Goal: Task Accomplishment & Management: Manage account settings

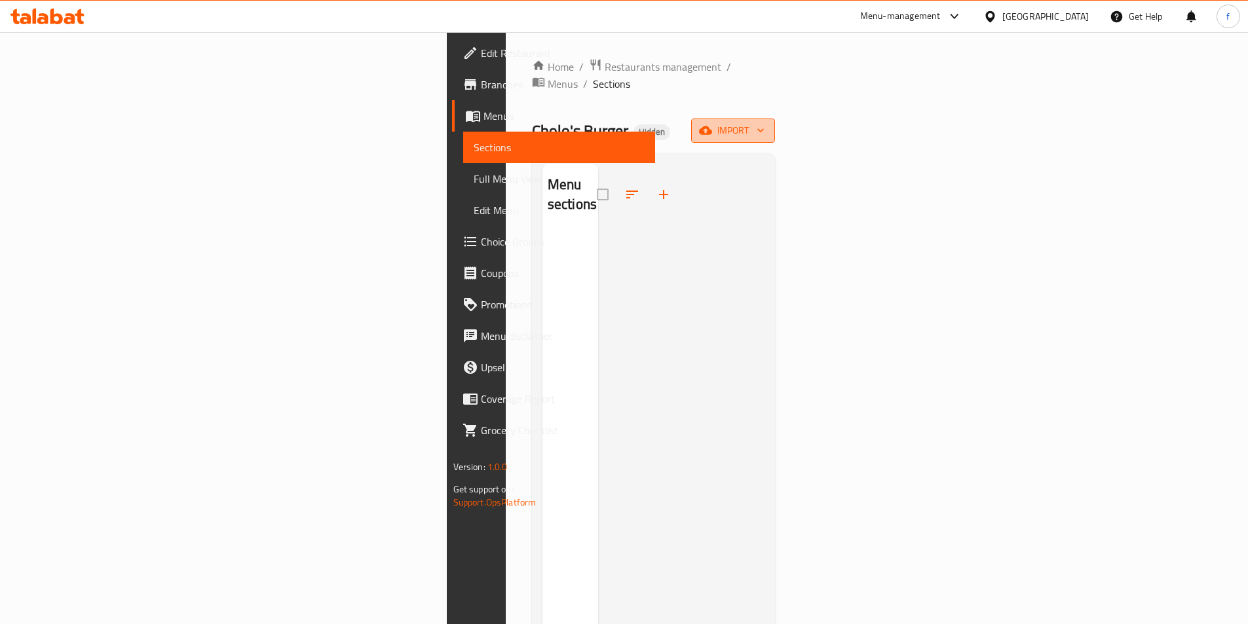
click at [764, 123] on span "import" at bounding box center [733, 131] width 63 height 16
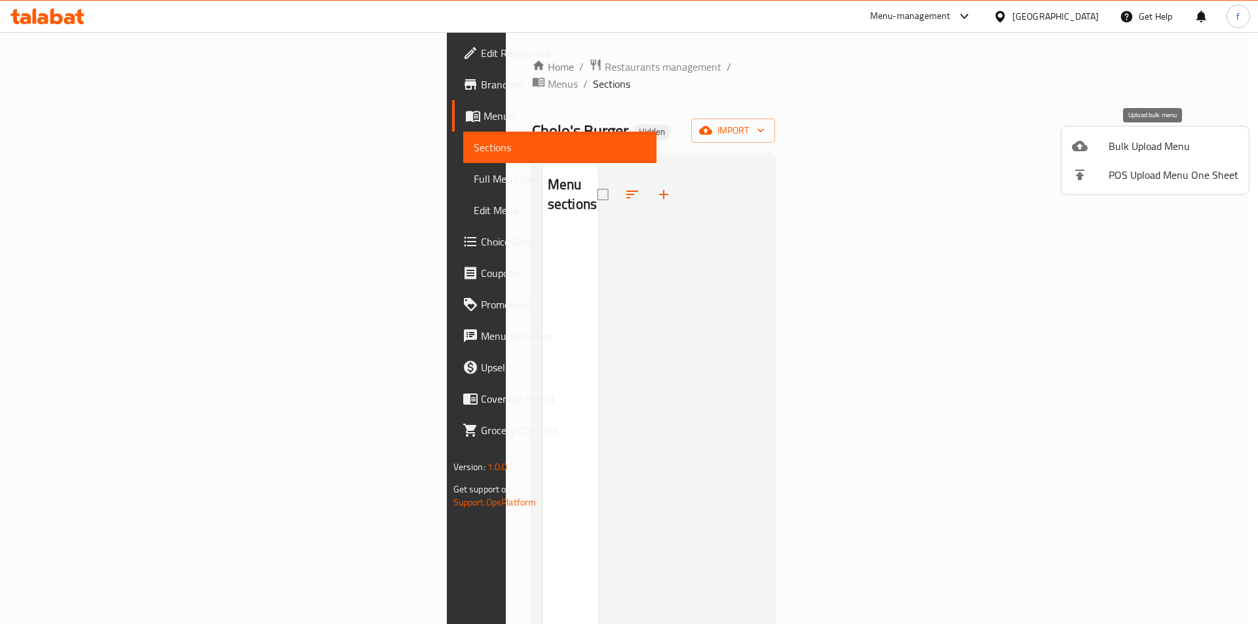
click at [1161, 138] on span "Bulk Upload Menu" at bounding box center [1173, 146] width 130 height 16
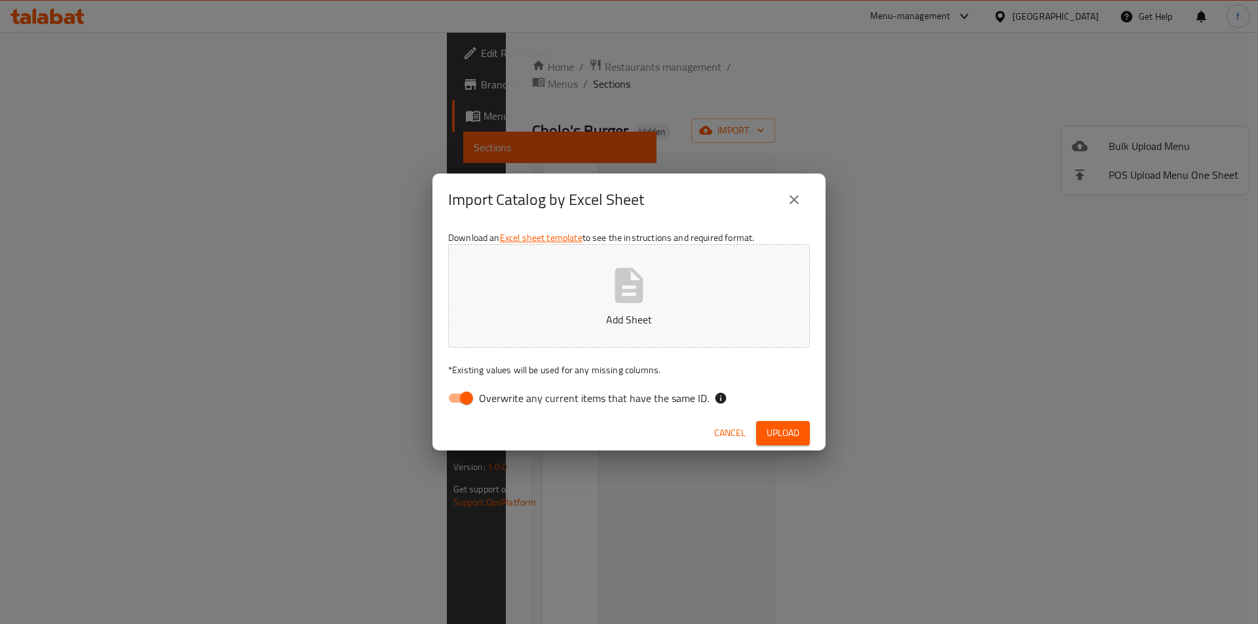
click at [647, 299] on icon "button" at bounding box center [629, 286] width 42 height 42
click at [778, 434] on span "Upload" at bounding box center [782, 433] width 33 height 16
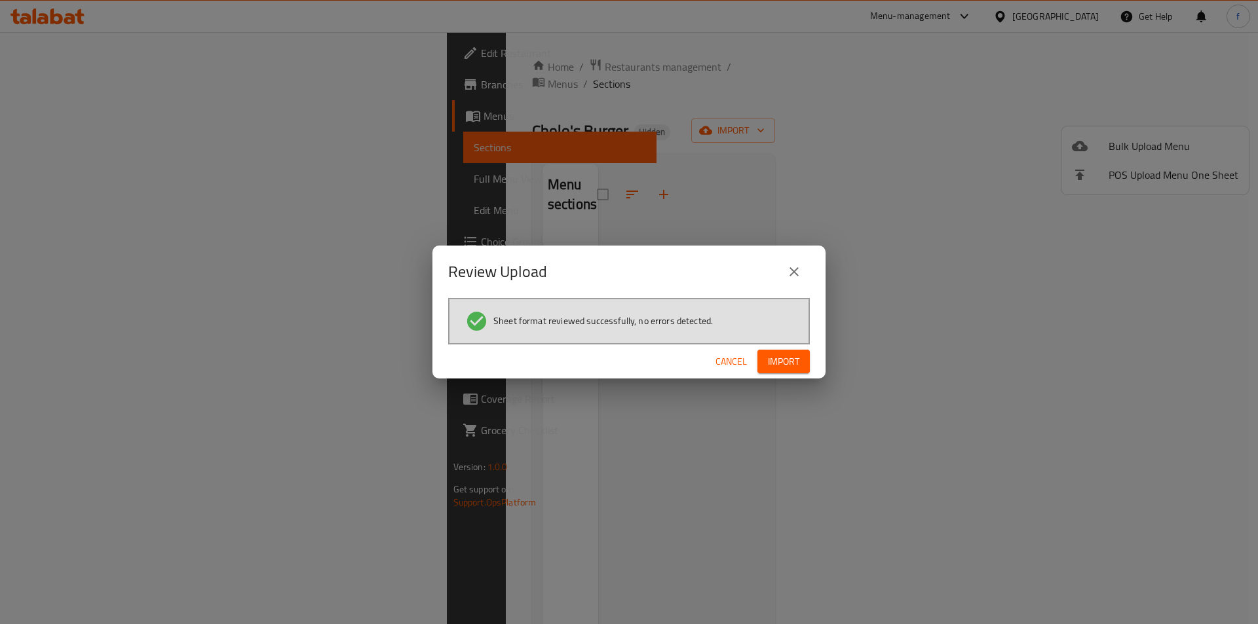
click at [797, 365] on span "Import" at bounding box center [783, 362] width 31 height 16
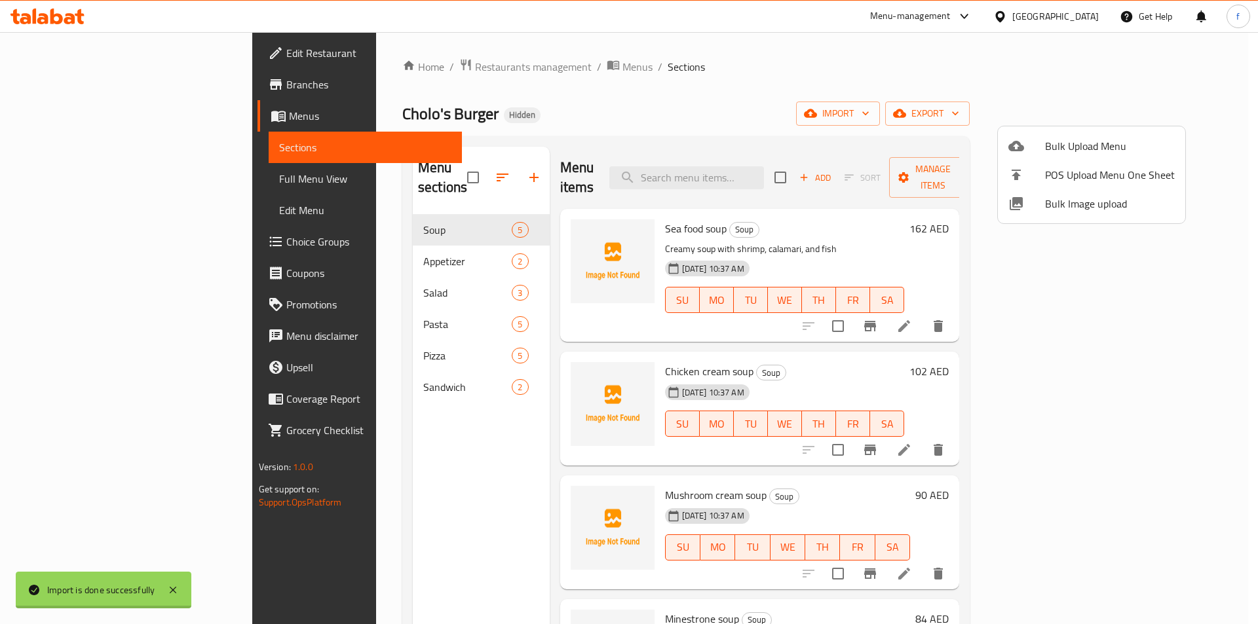
click at [411, 243] on div at bounding box center [629, 312] width 1258 height 624
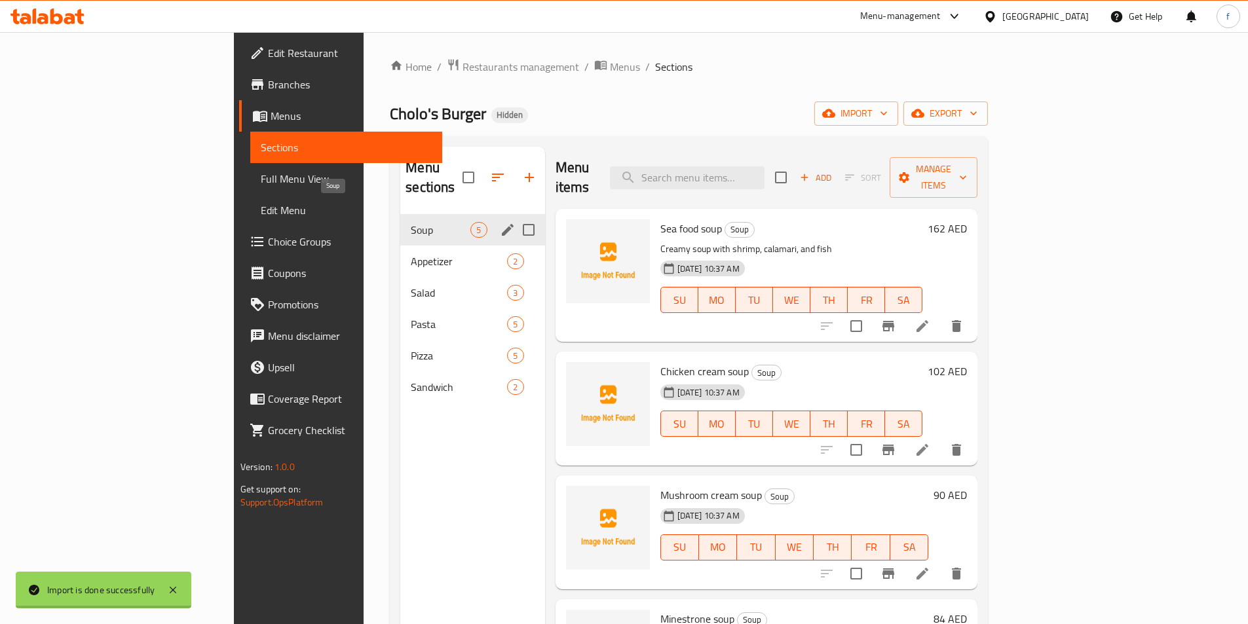
click at [411, 222] on span "Soup" at bounding box center [441, 230] width 60 height 16
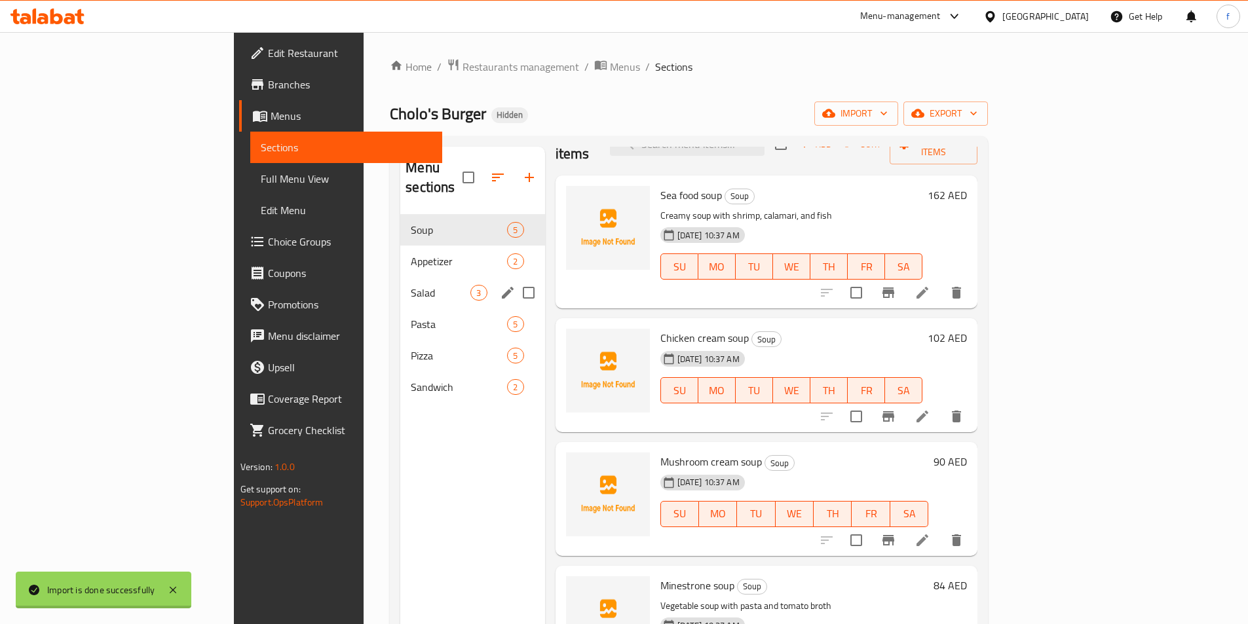
scroll to position [66, 0]
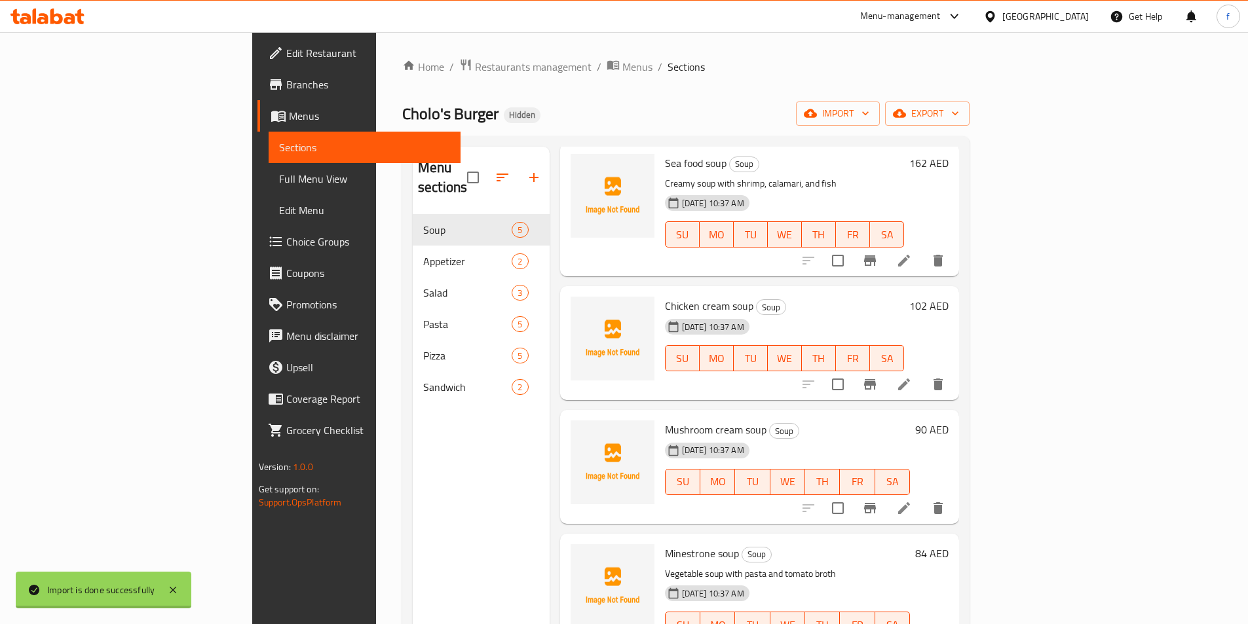
click at [279, 178] on span "Full Menu View" at bounding box center [364, 179] width 171 height 16
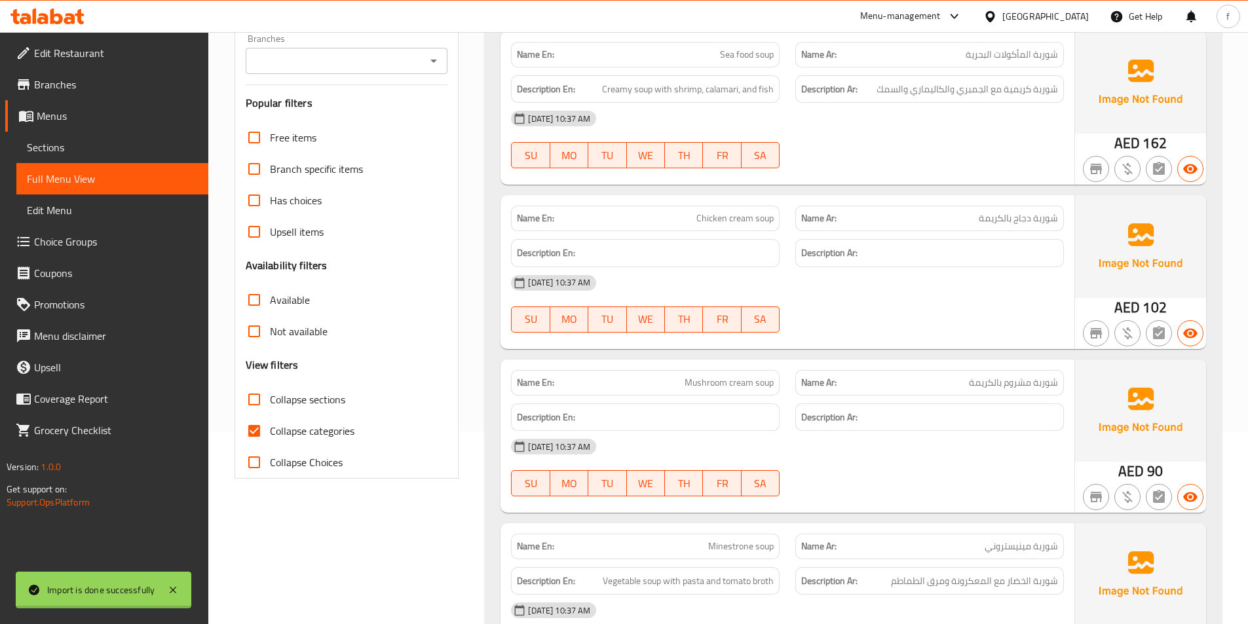
scroll to position [197, 0]
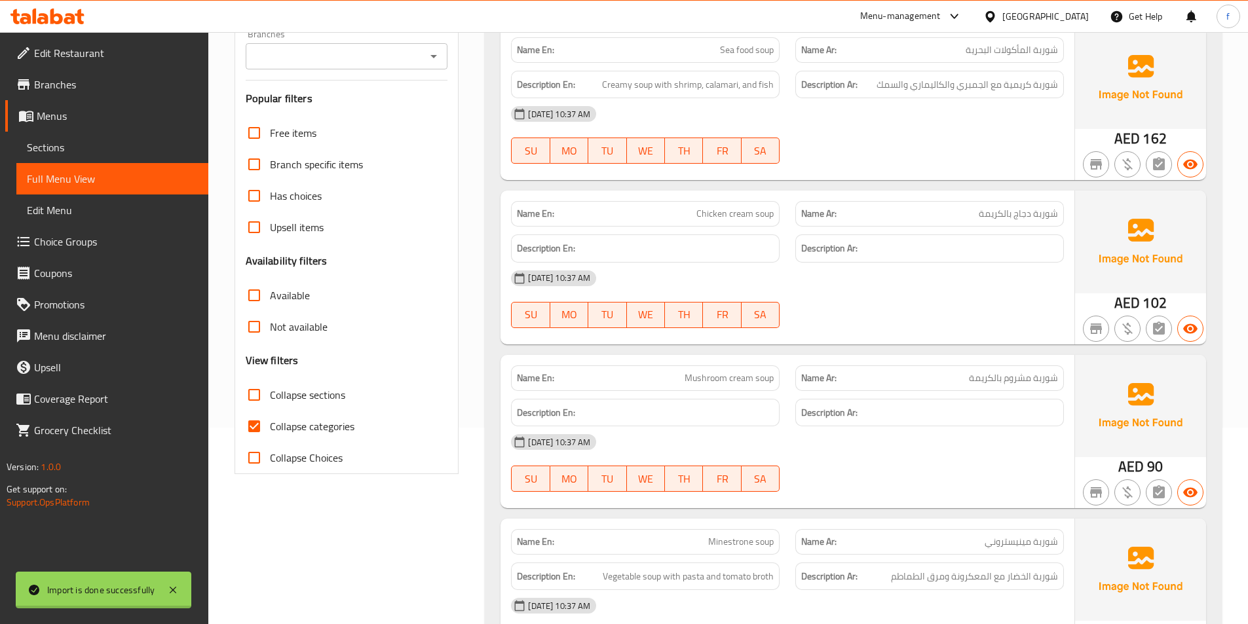
click at [253, 426] on input "Collapse categories" at bounding box center [253, 426] width 31 height 31
checkbox input "false"
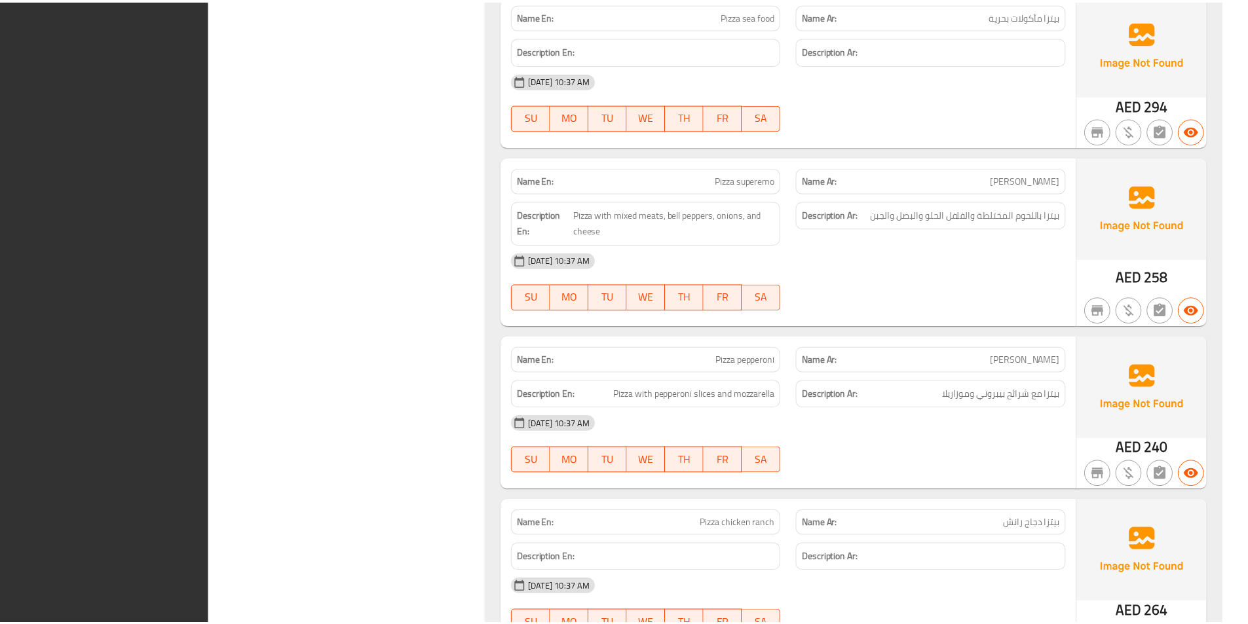
scroll to position [3932, 0]
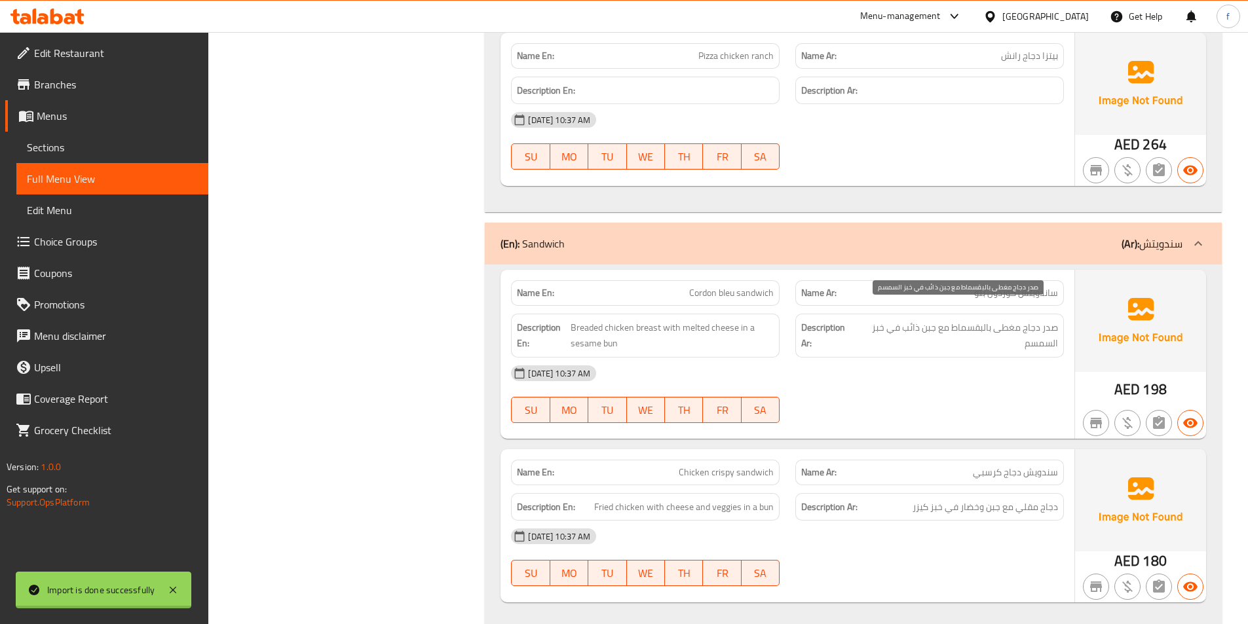
click at [899, 320] on span "صدر دجاج مغطى بالبقسماط مع جبن ذائب في خبز السمسم" at bounding box center [957, 336] width 202 height 32
click at [941, 341] on div "Description Ar: صدر دجاج مغطى بالبقسماط مع جبن ذائب في خبز السمسم" at bounding box center [929, 336] width 269 height 44
click at [614, 329] on span "Breaded chicken breast with melted cheese in a sesame bun" at bounding box center [672, 336] width 203 height 32
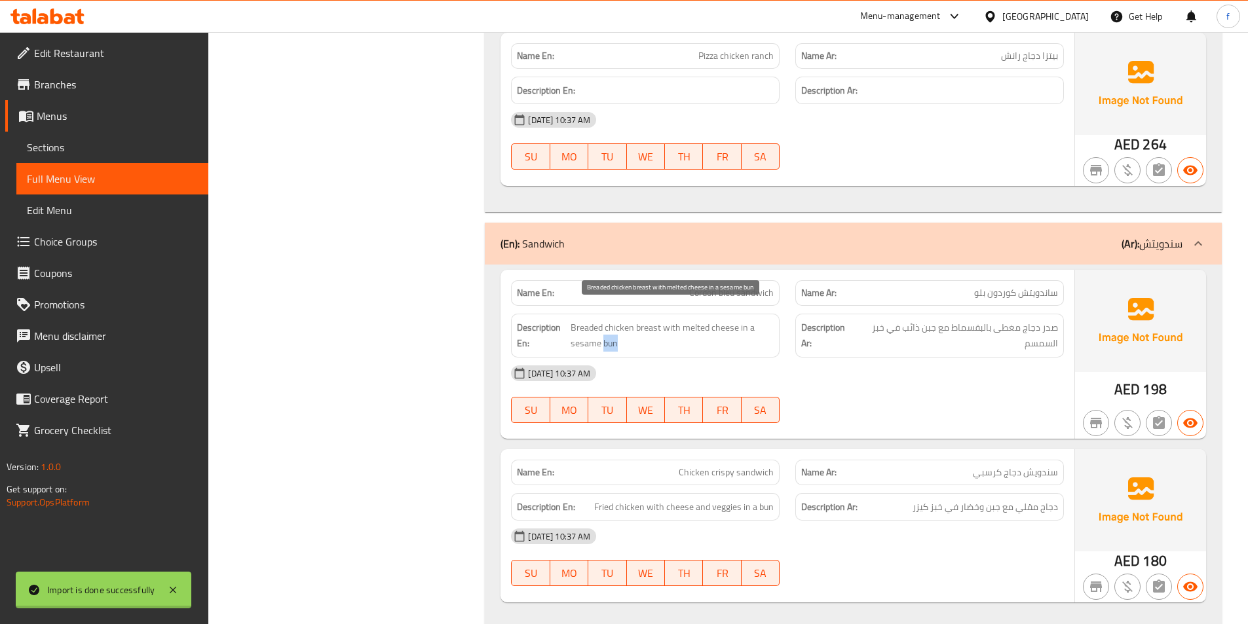
click at [614, 329] on span "Breaded chicken breast with melted cheese in a sesame bun" at bounding box center [672, 336] width 203 height 32
click at [879, 320] on span "صدر دجاج مغطى بالبقسماط مع جبن ذائب في خبز السمسم" at bounding box center [957, 336] width 202 height 32
click at [928, 415] on div at bounding box center [929, 423] width 284 height 16
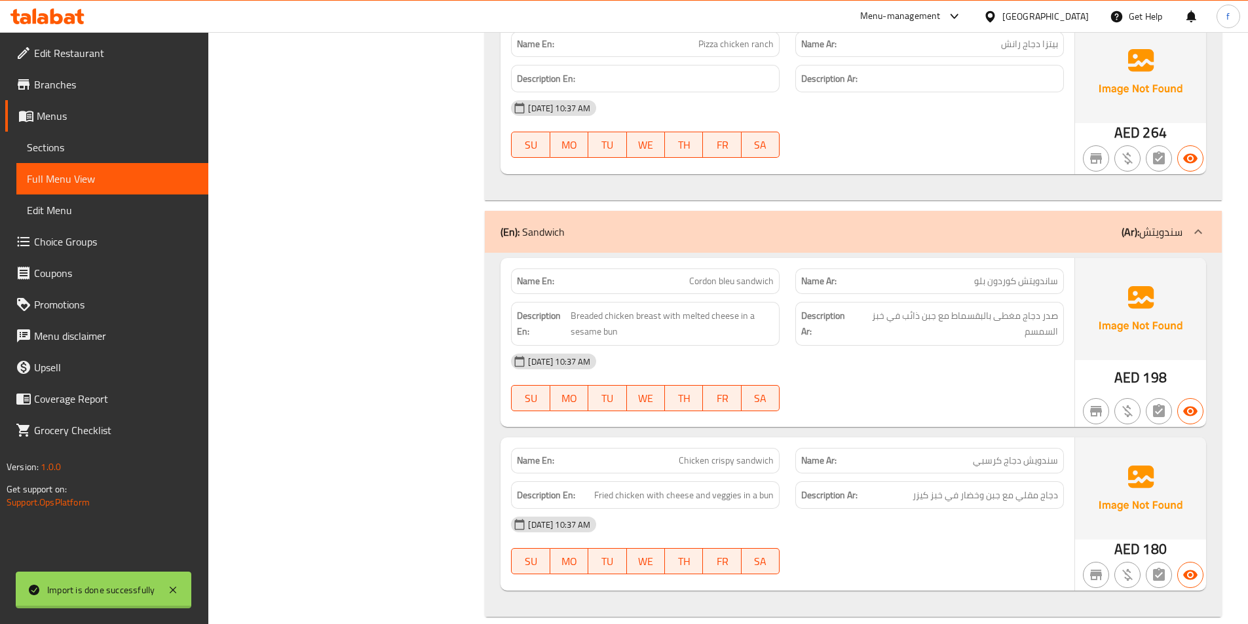
scroll to position [3948, 0]
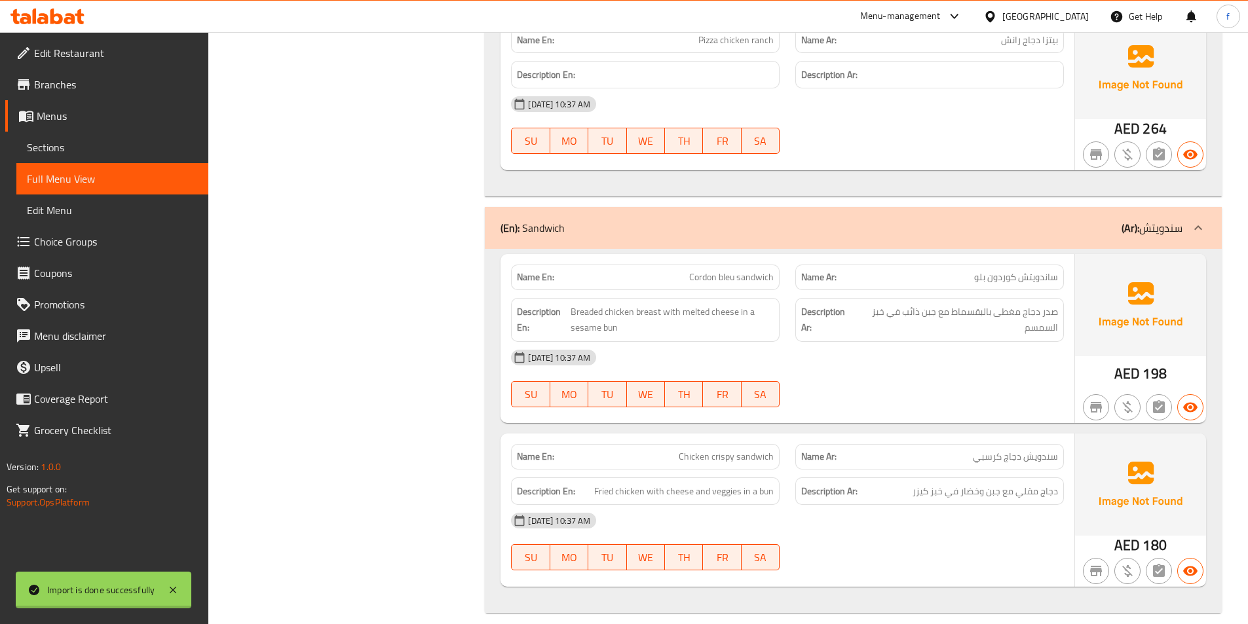
click at [909, 483] on h6 "Description Ar: دجاج مقلي مع جبن وخضار في خبز كيزر" at bounding box center [929, 491] width 257 height 16
click at [84, 143] on span "Sections" at bounding box center [112, 148] width 171 height 16
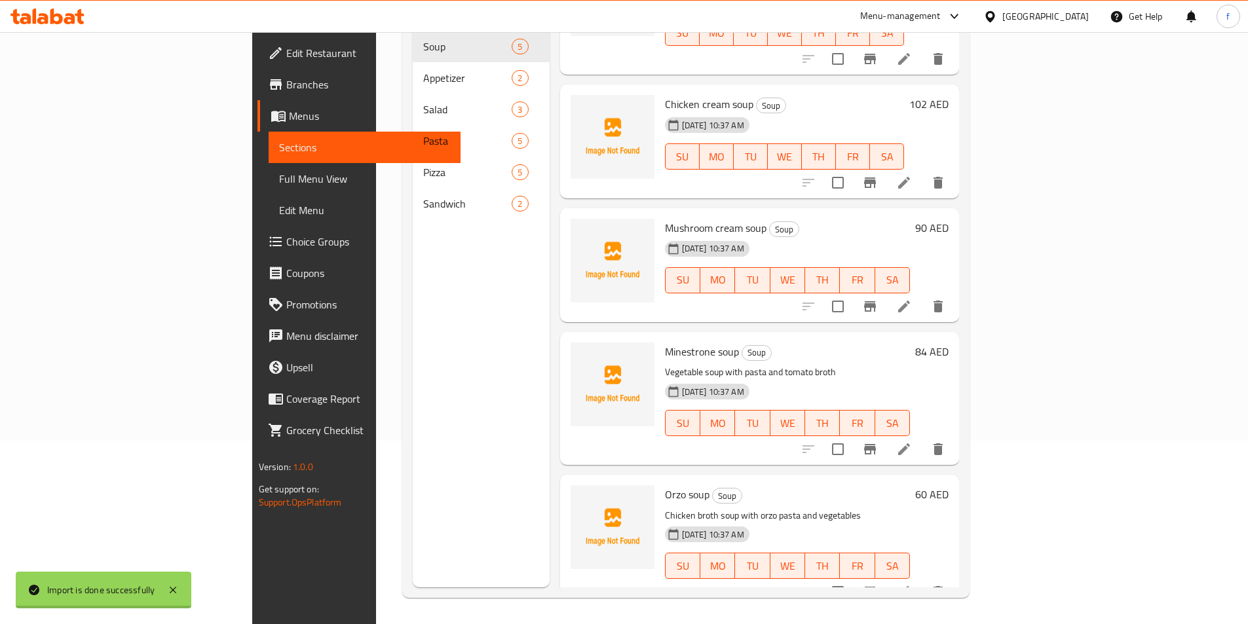
scroll to position [85, 0]
click at [279, 178] on span "Full Menu View" at bounding box center [364, 179] width 171 height 16
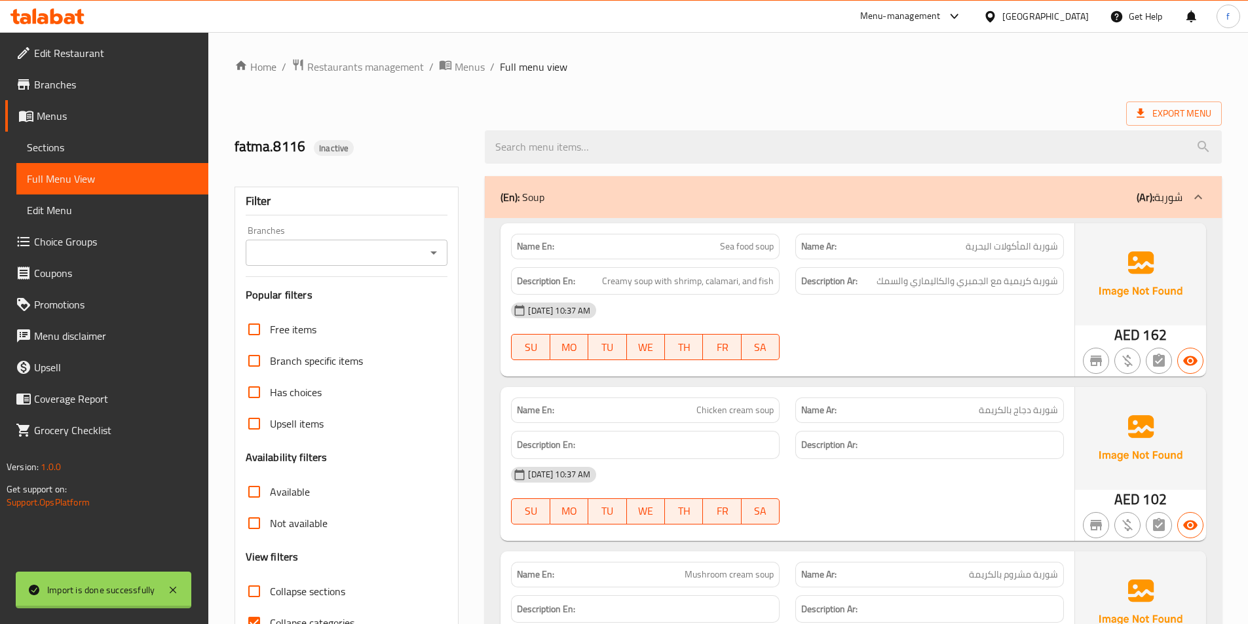
scroll to position [3756, 0]
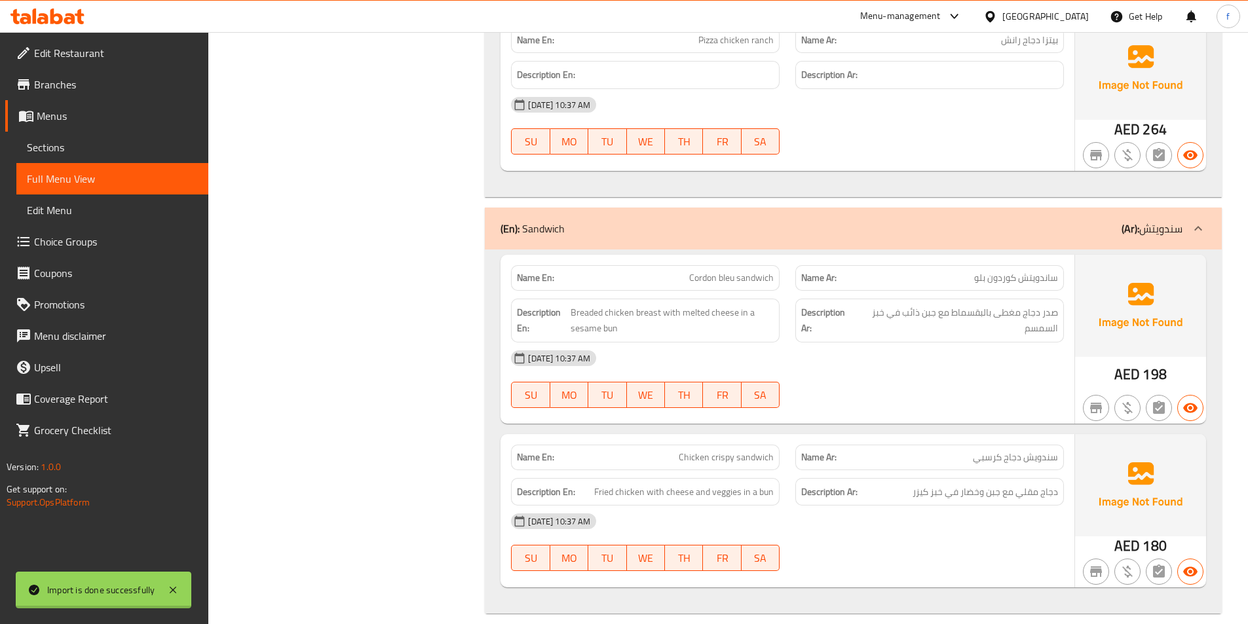
click at [735, 265] on div "Name En: Cordon bleu sandwich" at bounding box center [645, 278] width 269 height 26
click at [734, 271] on span "Cordon bleu sandwich" at bounding box center [731, 278] width 85 height 14
copy span "Cordon bleu sandwich"
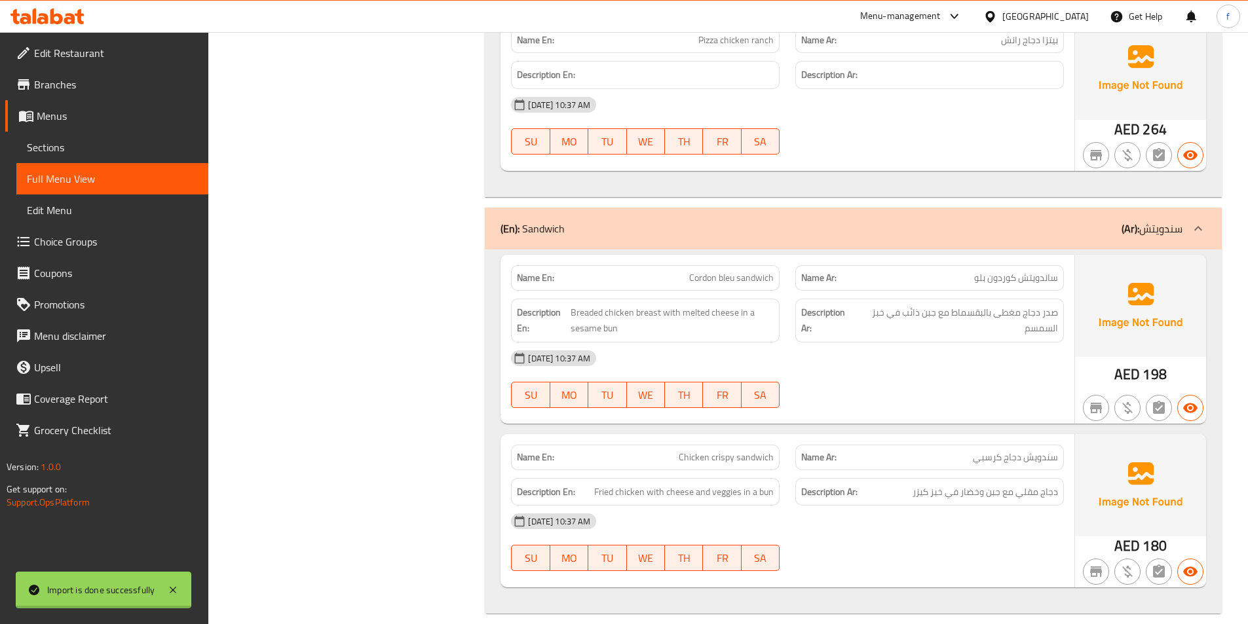
click at [753, 451] on span "Chicken crispy sandwich" at bounding box center [726, 458] width 95 height 14
click at [749, 451] on span "Chicken crispy sandwich" at bounding box center [726, 458] width 95 height 14
copy span "Chicken crispy sandwich"
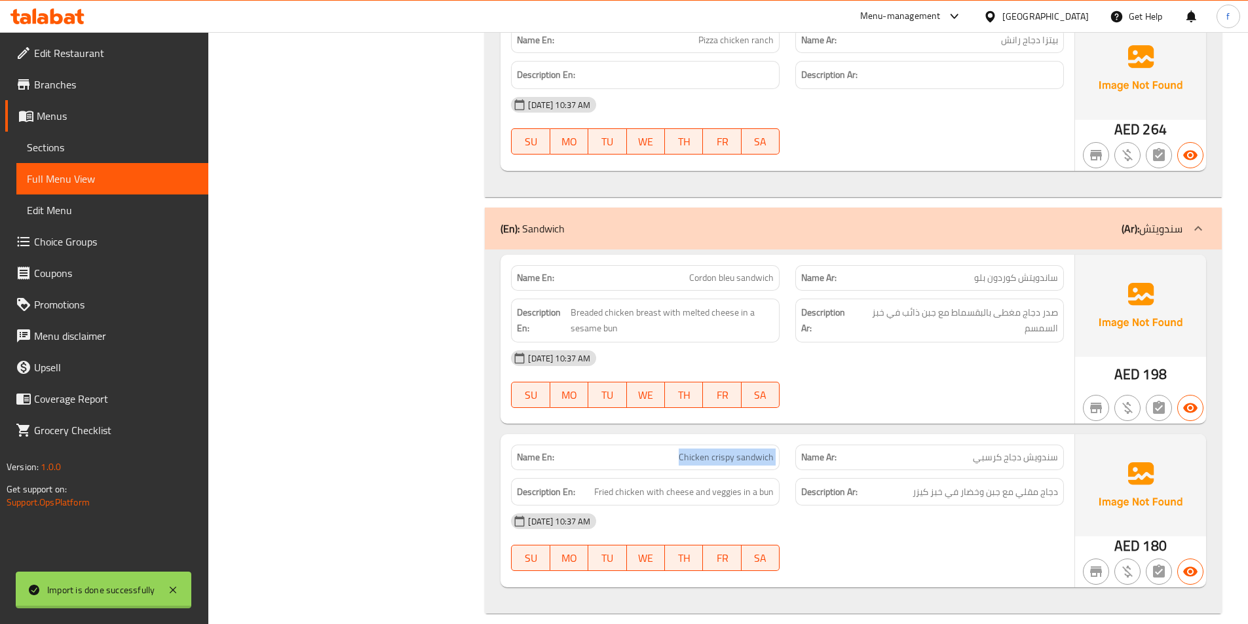
click at [94, 151] on span "Sections" at bounding box center [112, 148] width 171 height 16
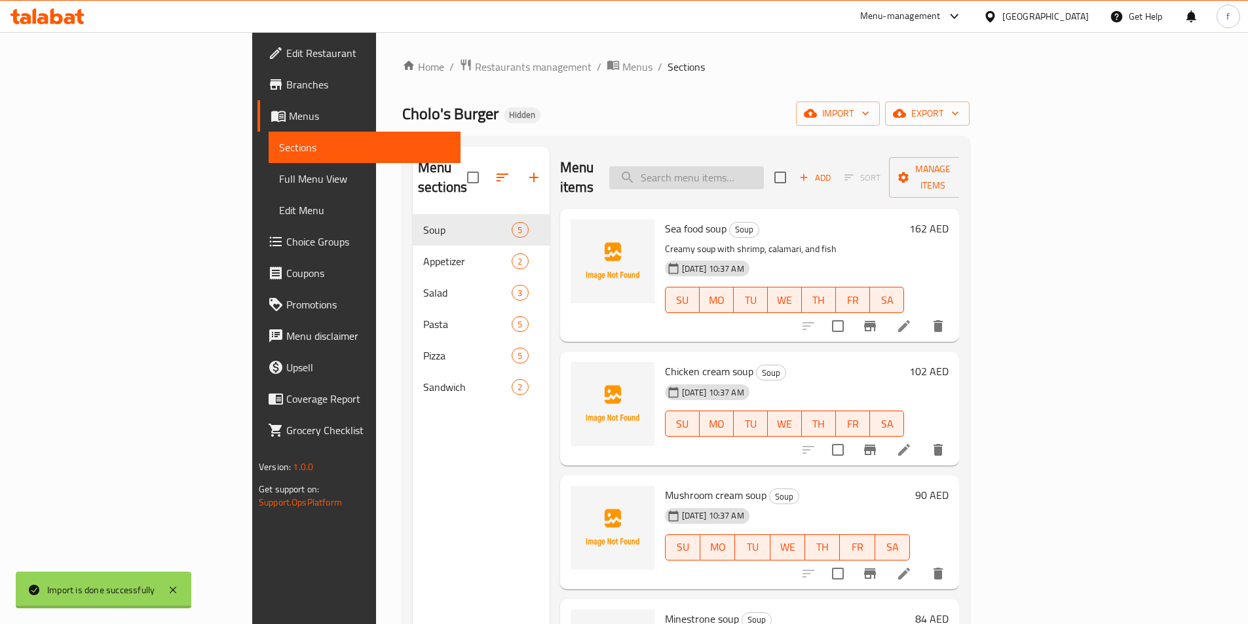
click at [753, 166] on input "search" at bounding box center [686, 177] width 155 height 23
paste input "Chicken crispy sandwich"
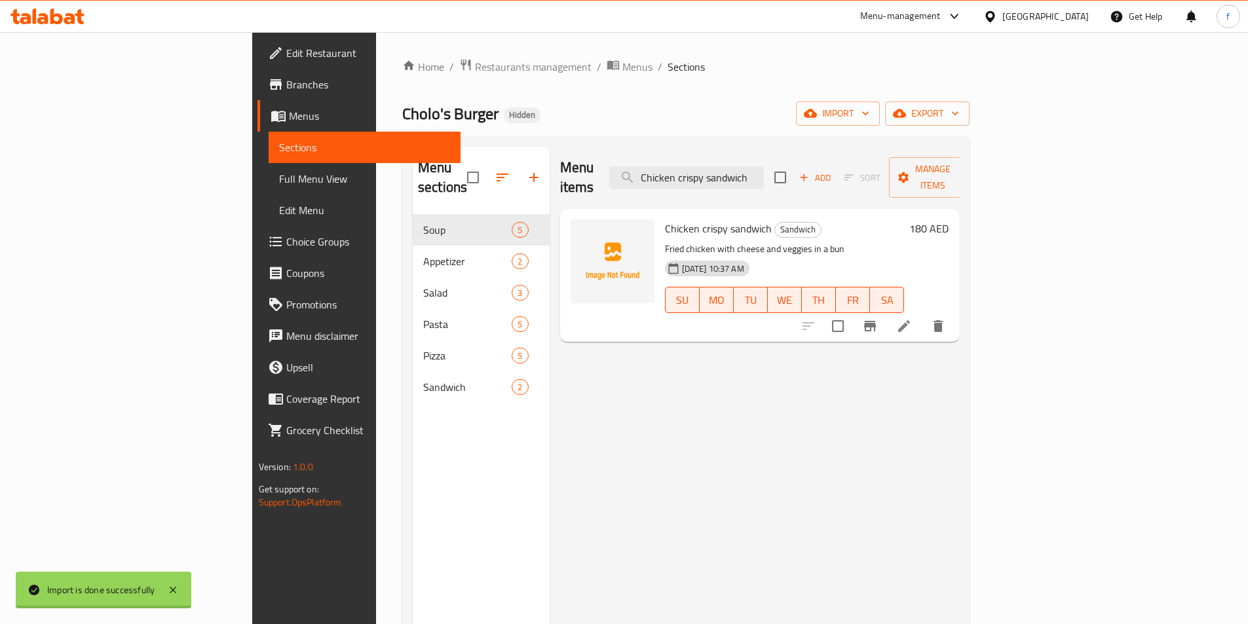
type input "Chicken crispy sandwich"
click at [922, 314] on li at bounding box center [904, 326] width 37 height 24
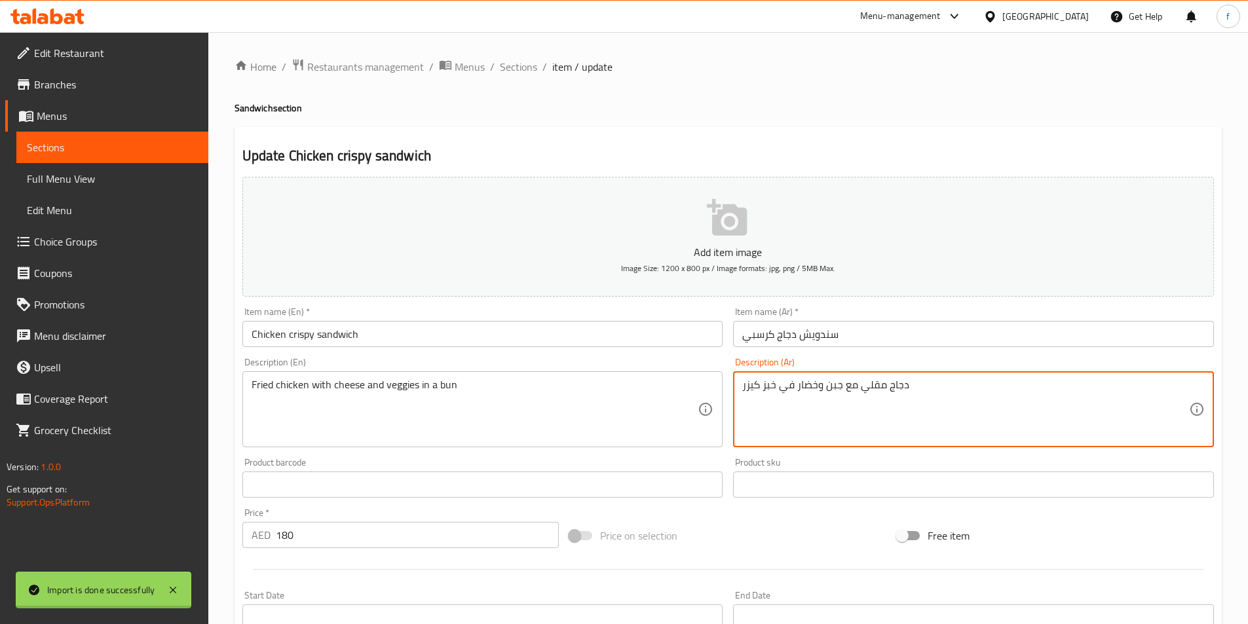
click at [773, 387] on textarea "دجاج مقلي مع جبن وخضار في خبز كيزر" at bounding box center [965, 410] width 447 height 62
type textarea "دجاج مقلي مع جبن وخضار في كيزر"
click at [795, 522] on div "Price on selection" at bounding box center [728, 535] width 328 height 35
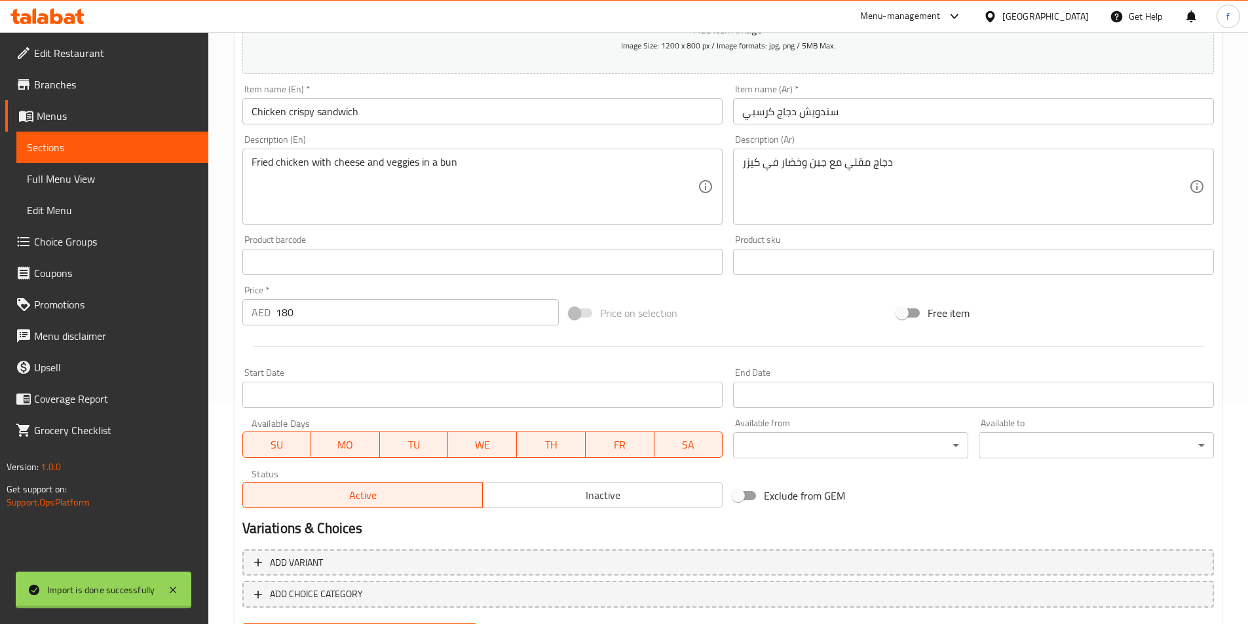
scroll to position [291, 0]
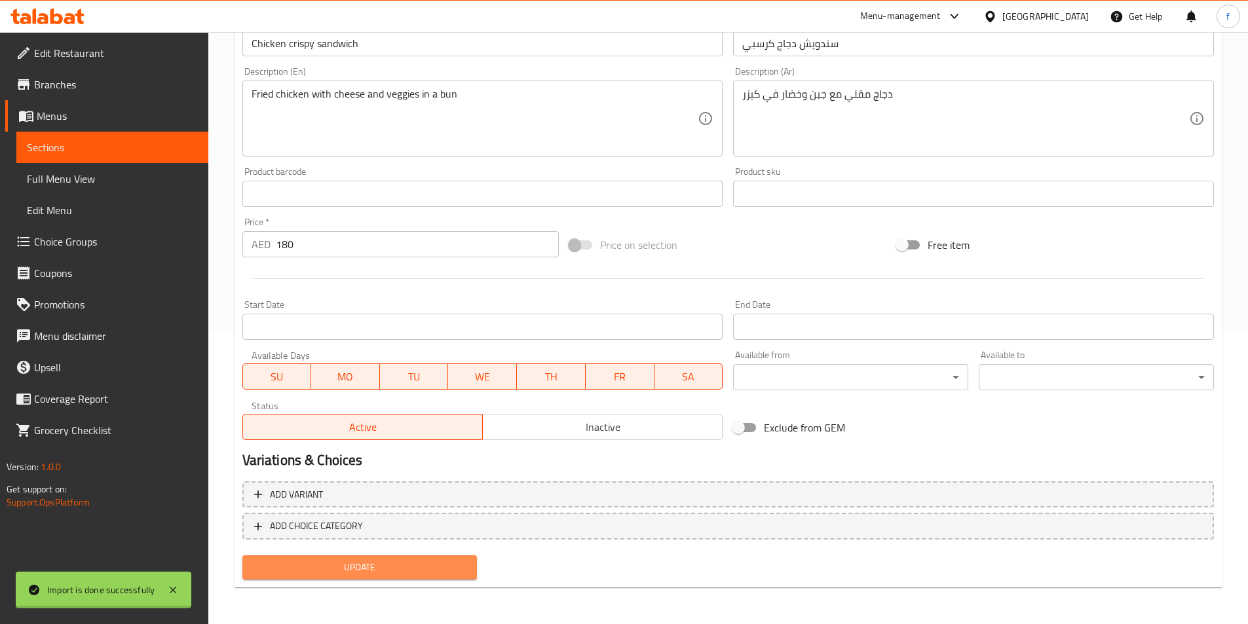
click at [406, 570] on span "Update" at bounding box center [360, 567] width 214 height 16
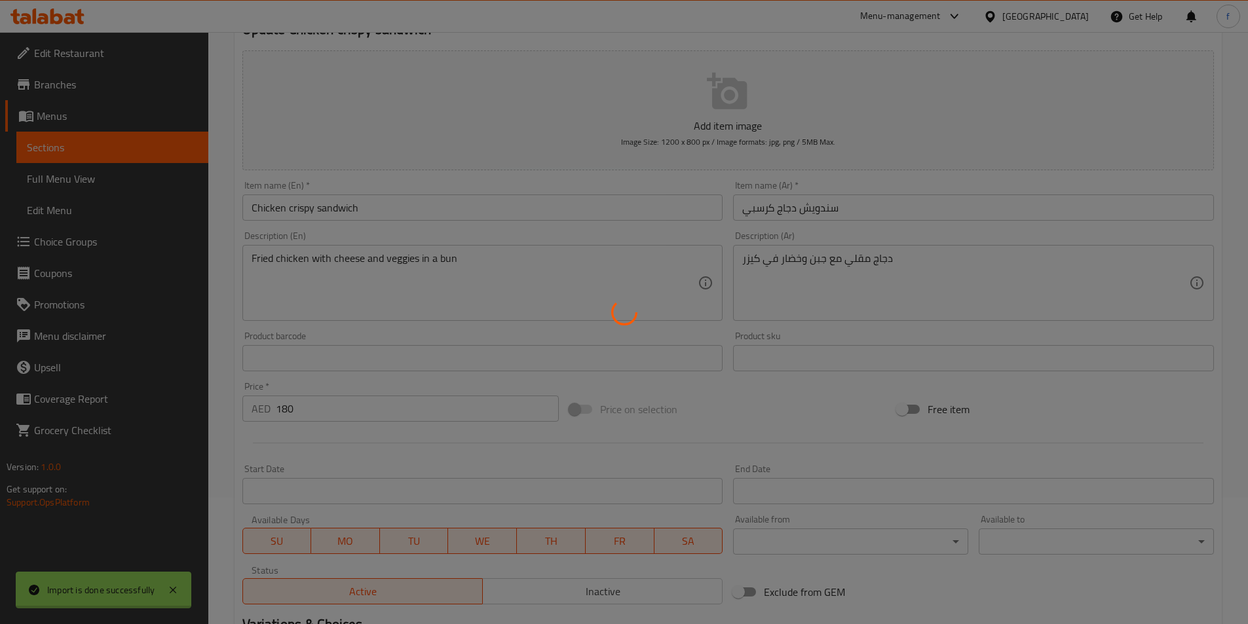
scroll to position [29, 0]
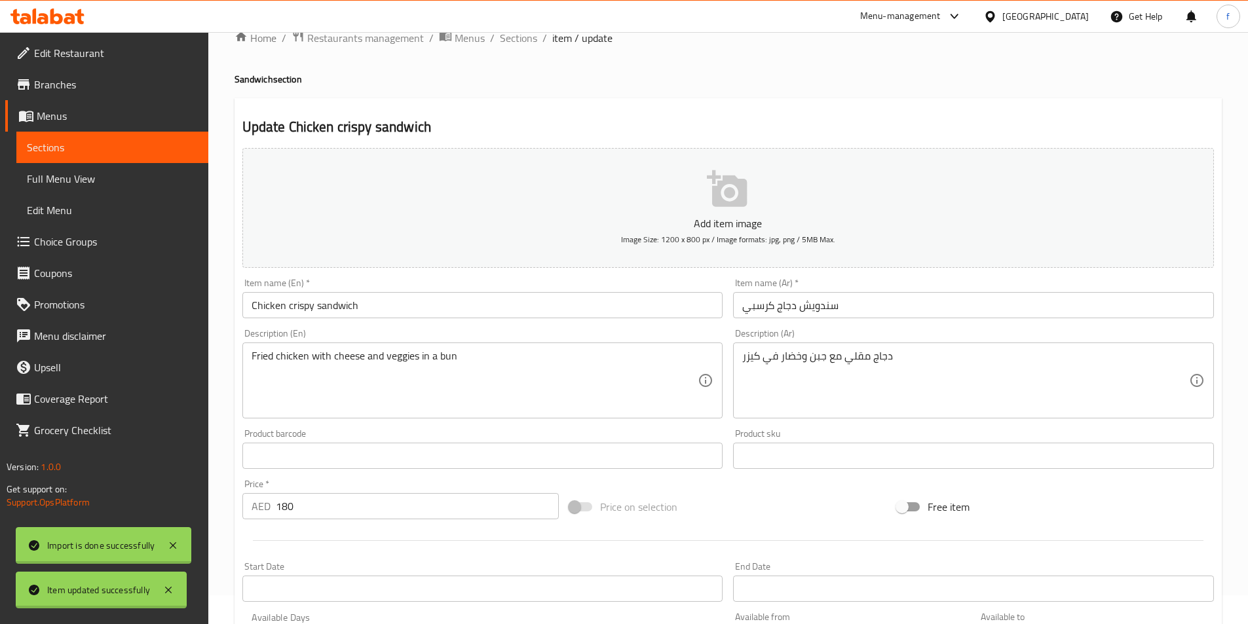
click at [88, 157] on link "Sections" at bounding box center [112, 147] width 192 height 31
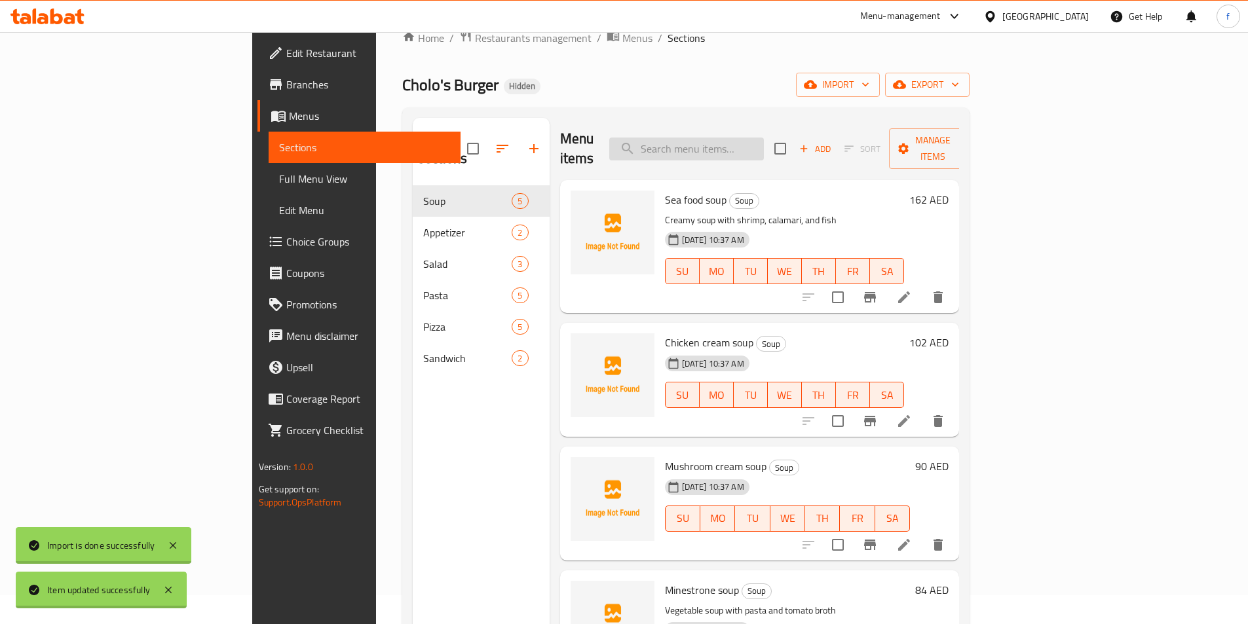
click at [755, 138] on input "search" at bounding box center [686, 149] width 155 height 23
paste input "Cordon bleu sandwich"
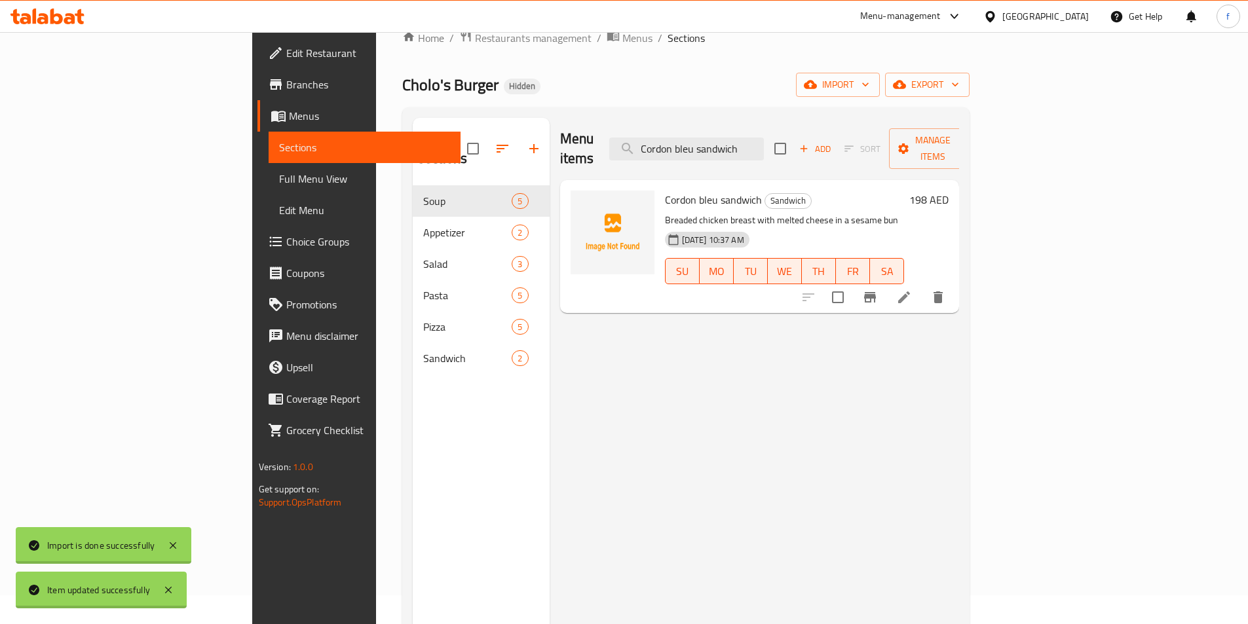
type input "Cordon bleu sandwich"
click at [922, 286] on li at bounding box center [904, 298] width 37 height 24
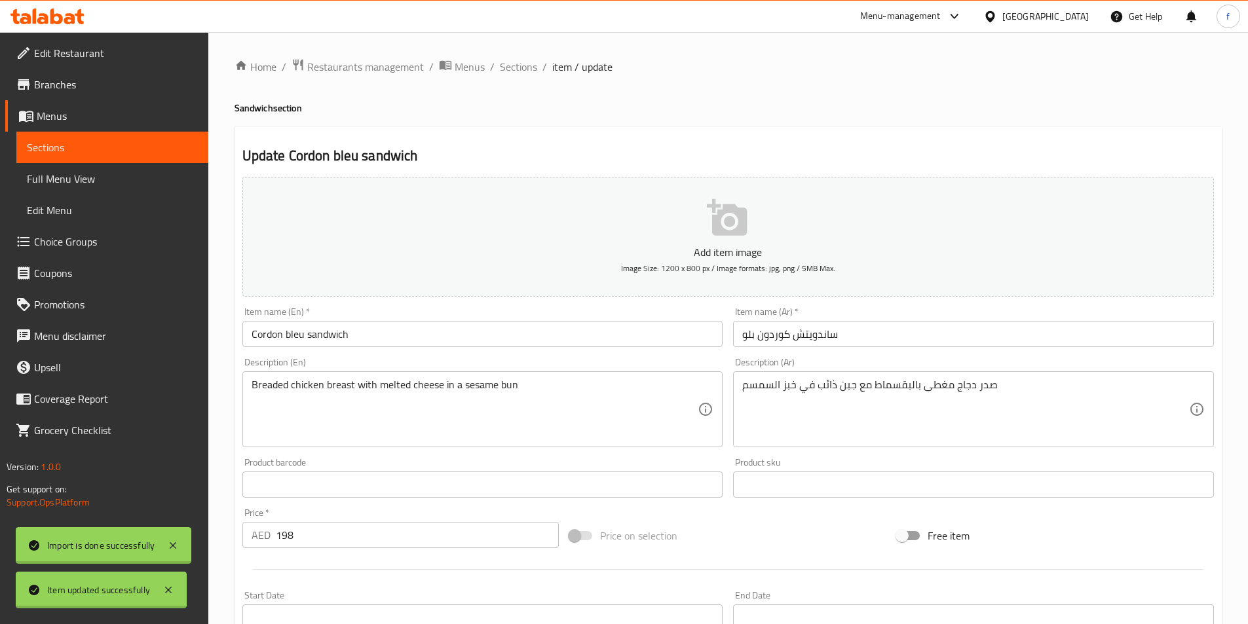
click at [788, 383] on textarea "صدر دجاج مغطى بالبقسماط مع جبن ذائب في خبز السمسم" at bounding box center [965, 410] width 447 height 62
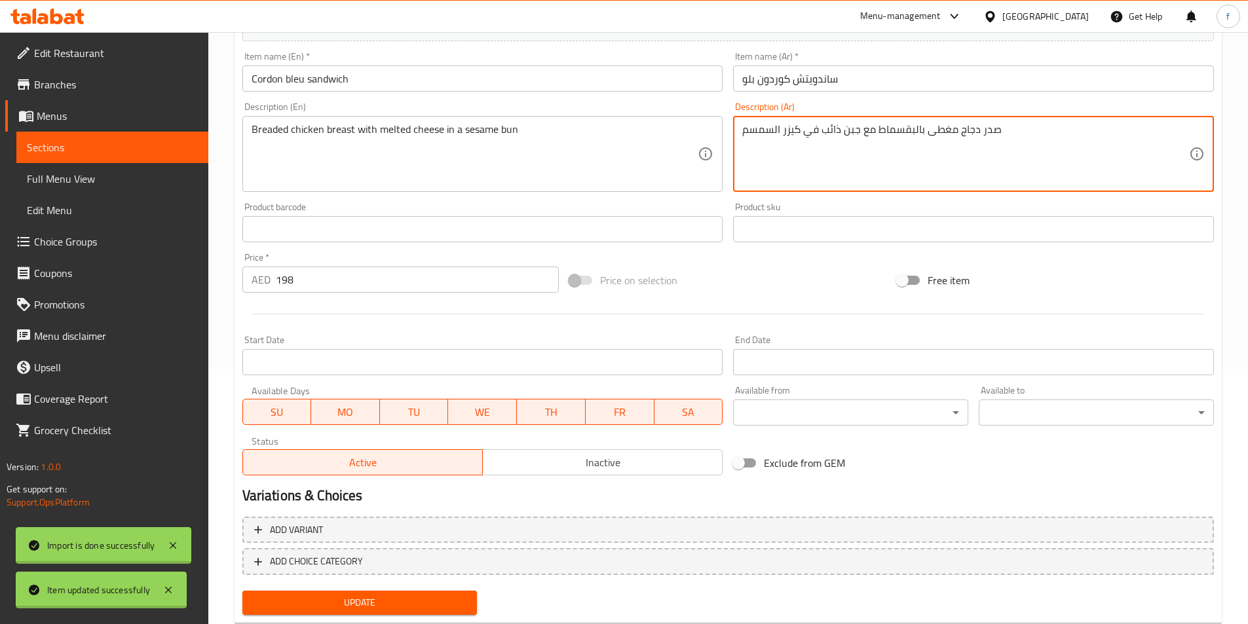
scroll to position [291, 0]
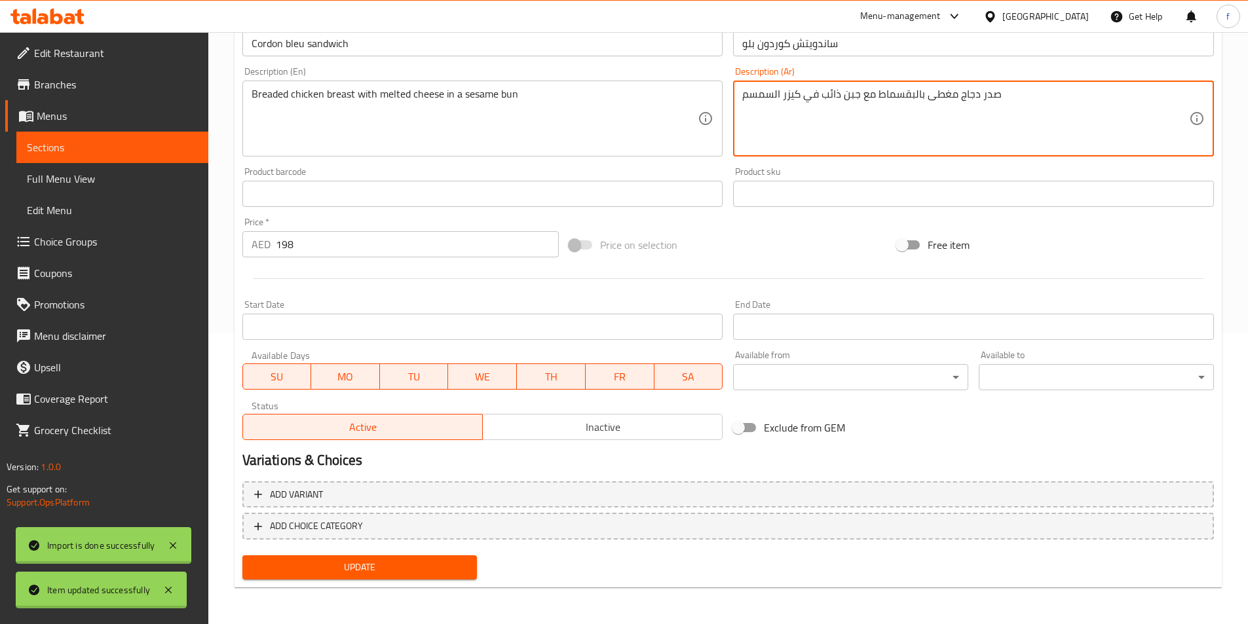
type textarea "صدر دجاج مغطى بالبقسماط مع جبن ذائب في كيزر السمسم"
click at [369, 573] on span "Update" at bounding box center [360, 567] width 214 height 16
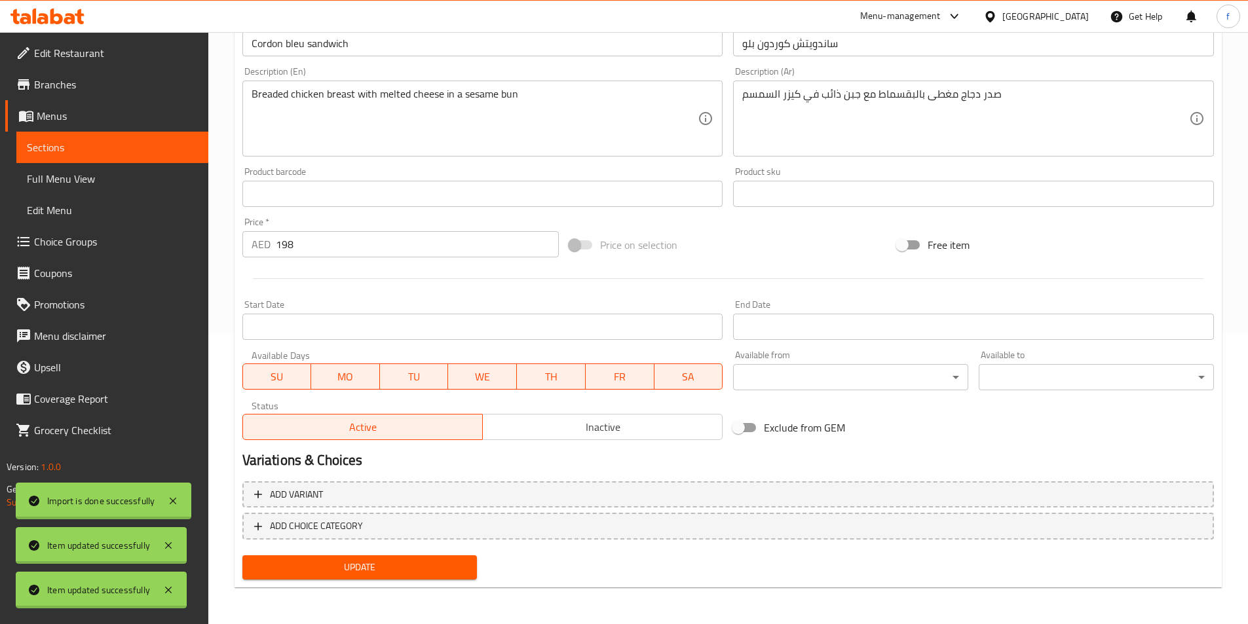
click at [99, 187] on link "Full Menu View" at bounding box center [112, 178] width 192 height 31
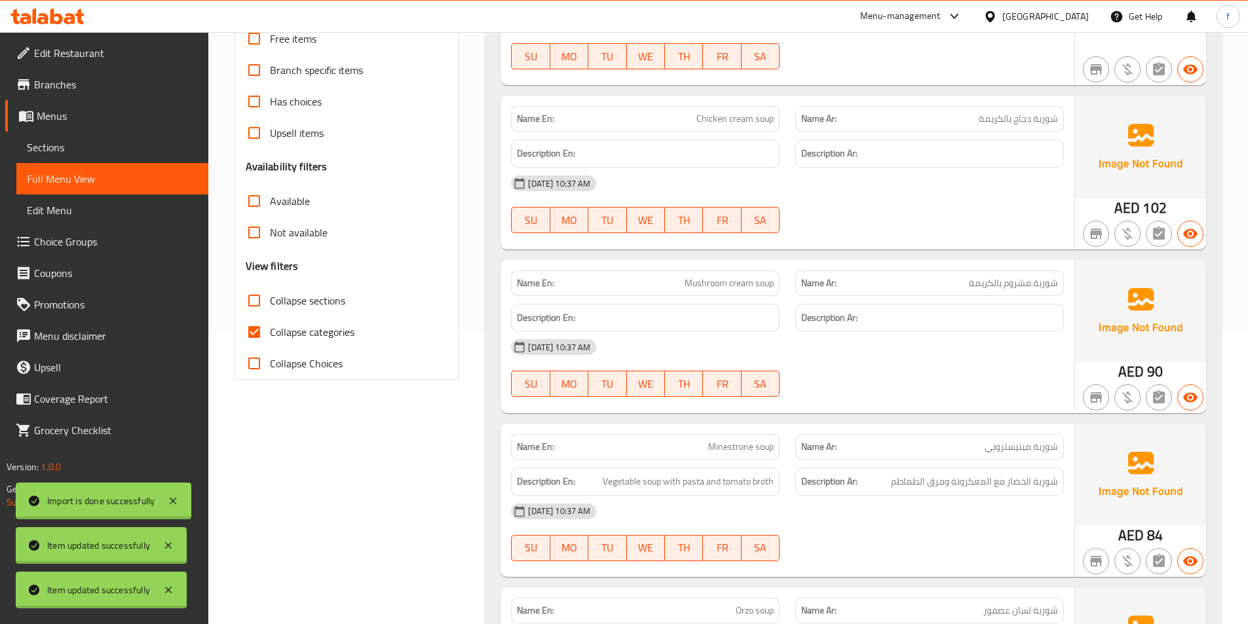
click at [247, 334] on input "Collapse categories" at bounding box center [253, 331] width 31 height 31
checkbox input "false"
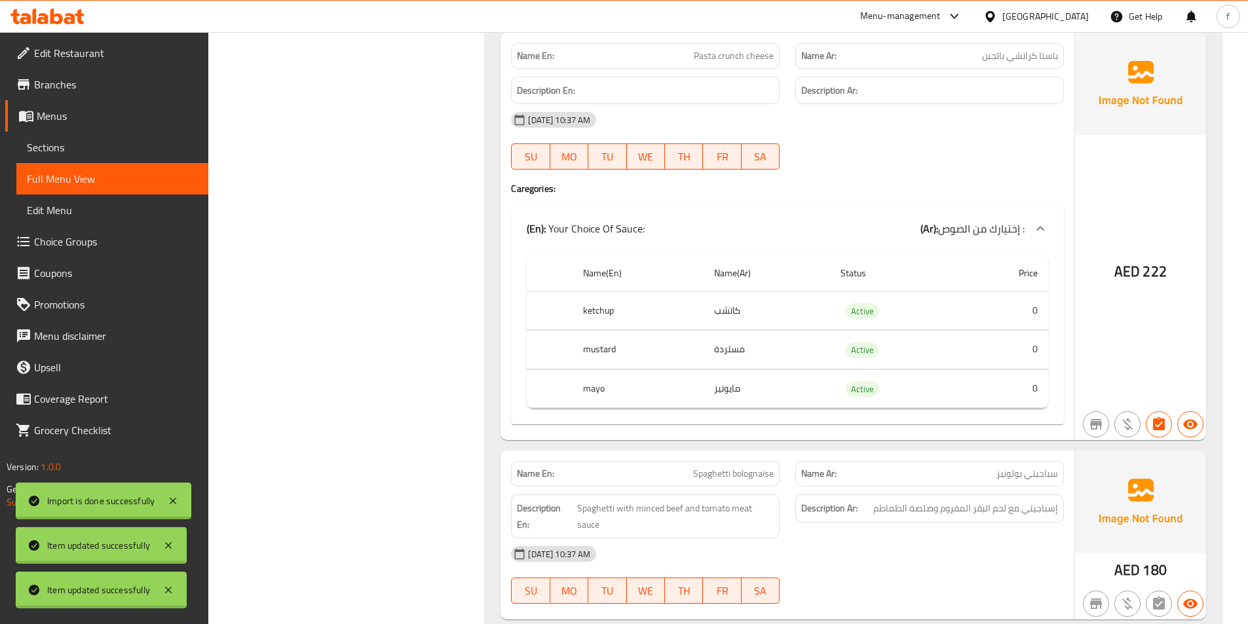
scroll to position [2360, 0]
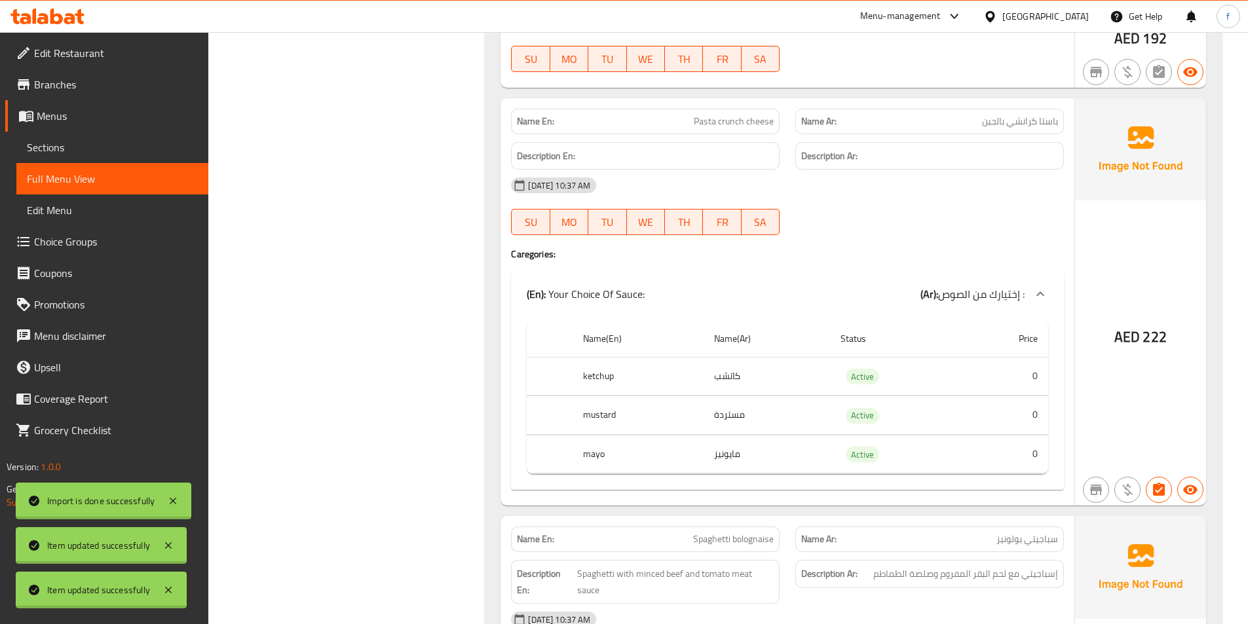
click at [729, 115] on span "Pasta crunch cheese" at bounding box center [734, 122] width 80 height 14
click at [751, 183] on div "[DATE] 10:37 AM" at bounding box center [787, 185] width 569 height 31
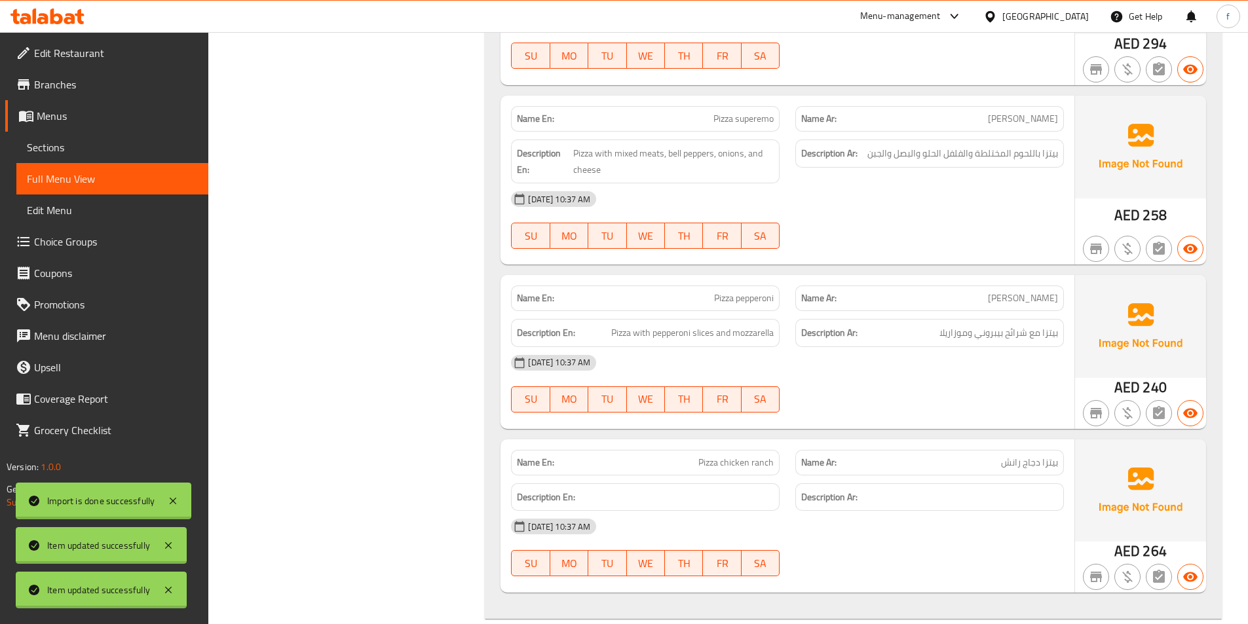
scroll to position [3424, 0]
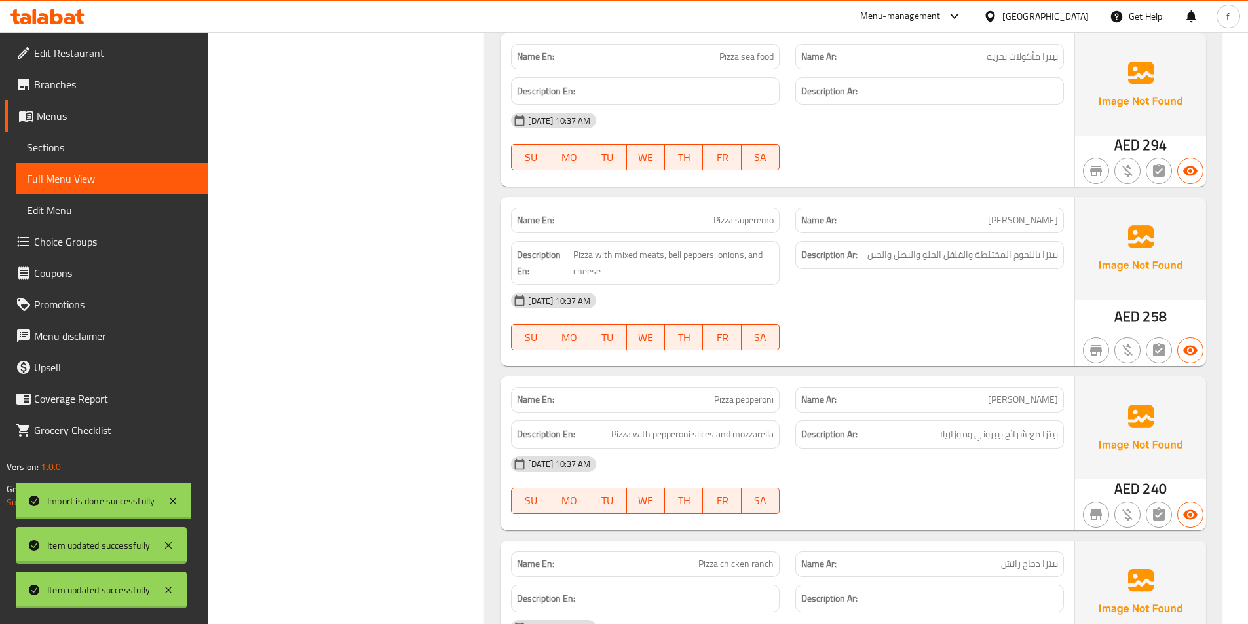
drag, startPoint x: 82, startPoint y: 148, endPoint x: 216, endPoint y: 178, distance: 136.9
click at [82, 148] on span "Sections" at bounding box center [112, 148] width 171 height 16
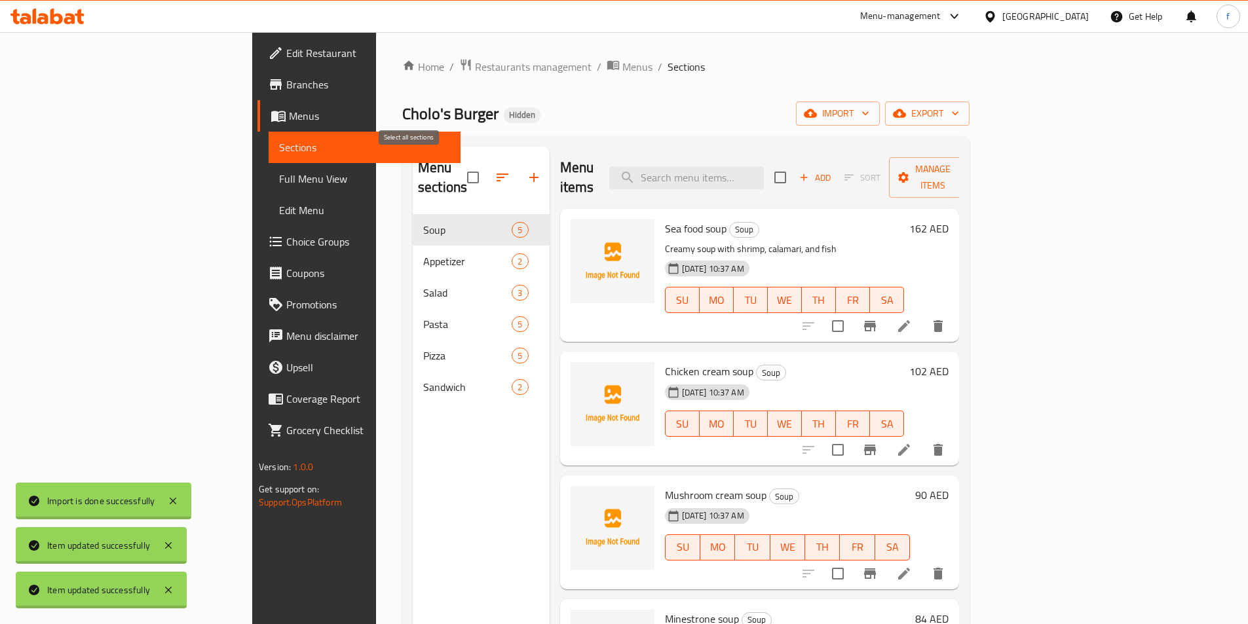
click at [459, 175] on input "checkbox" at bounding box center [473, 178] width 28 height 28
checkbox input "true"
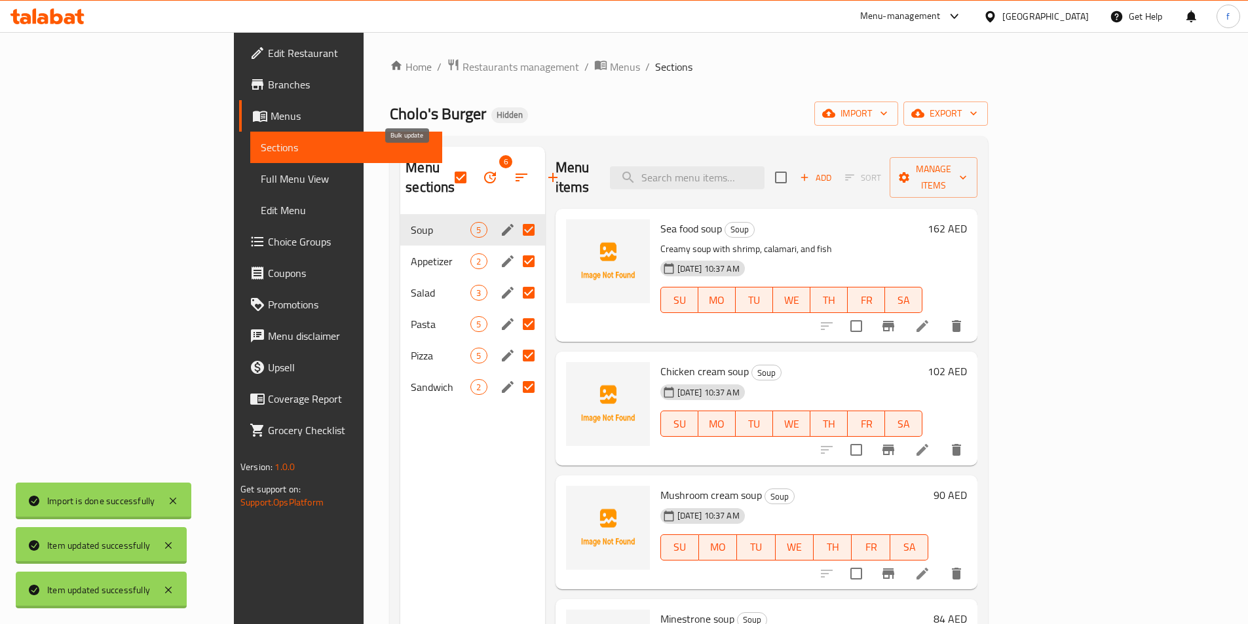
click at [482, 175] on icon "button" at bounding box center [490, 178] width 16 height 16
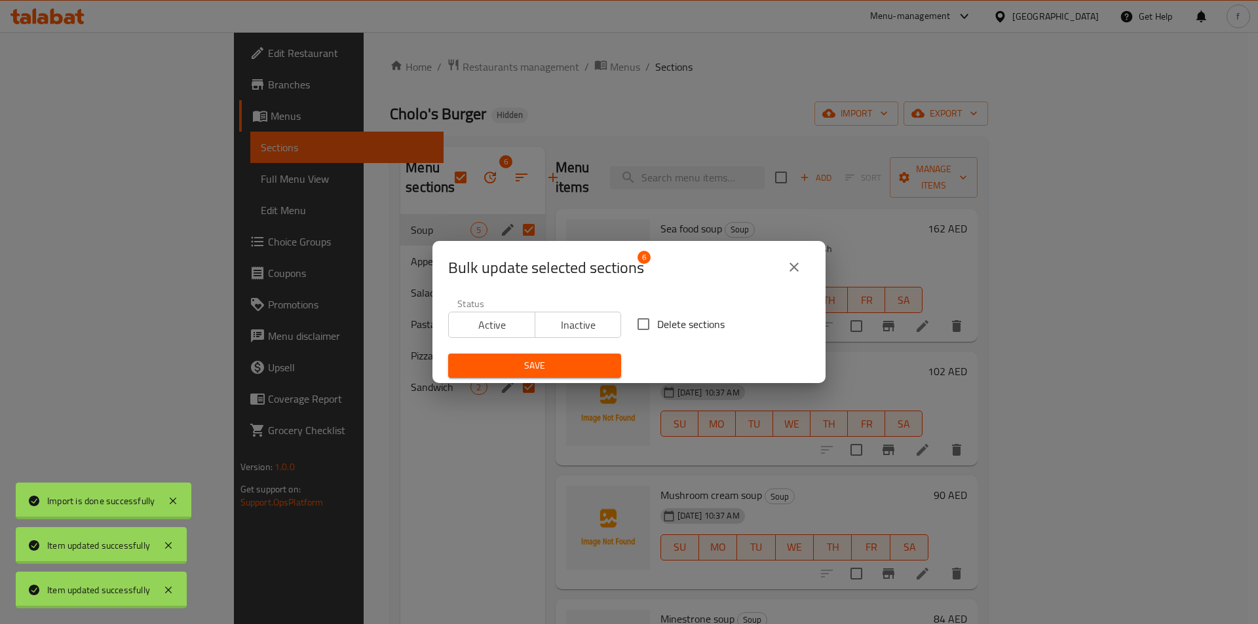
click at [661, 325] on span "Delete sections" at bounding box center [690, 324] width 67 height 16
click at [657, 325] on input "Delete sections" at bounding box center [644, 325] width 28 height 28
checkbox input "true"
click at [580, 356] on button "Save" at bounding box center [534, 366] width 173 height 24
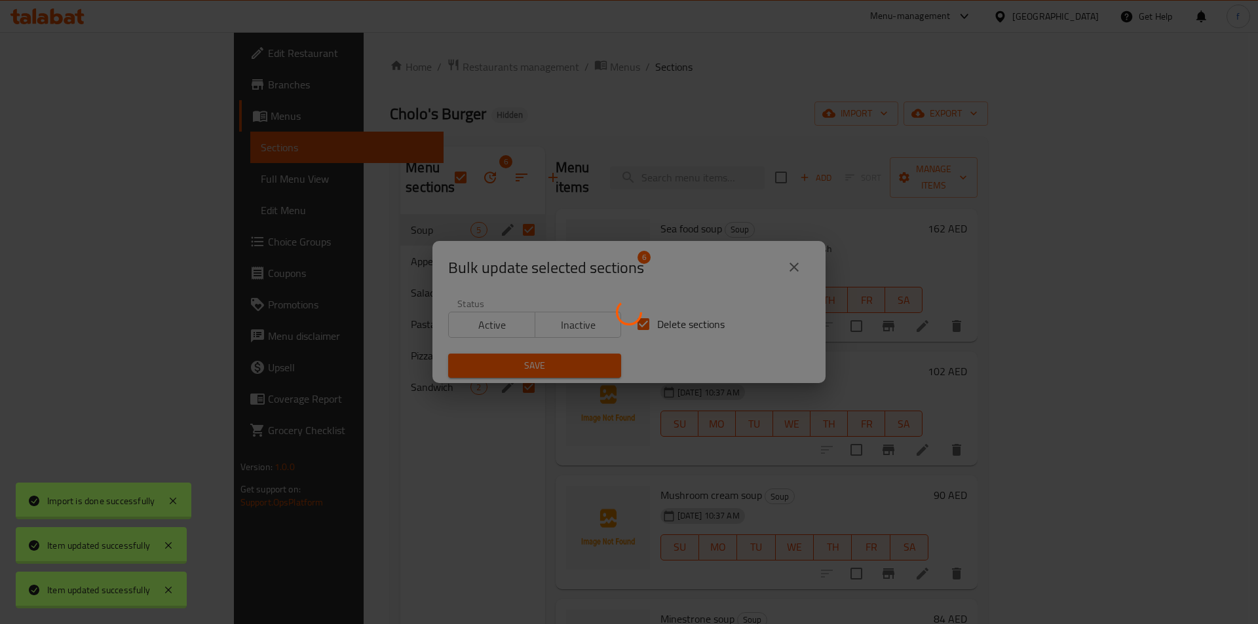
checkbox input "false"
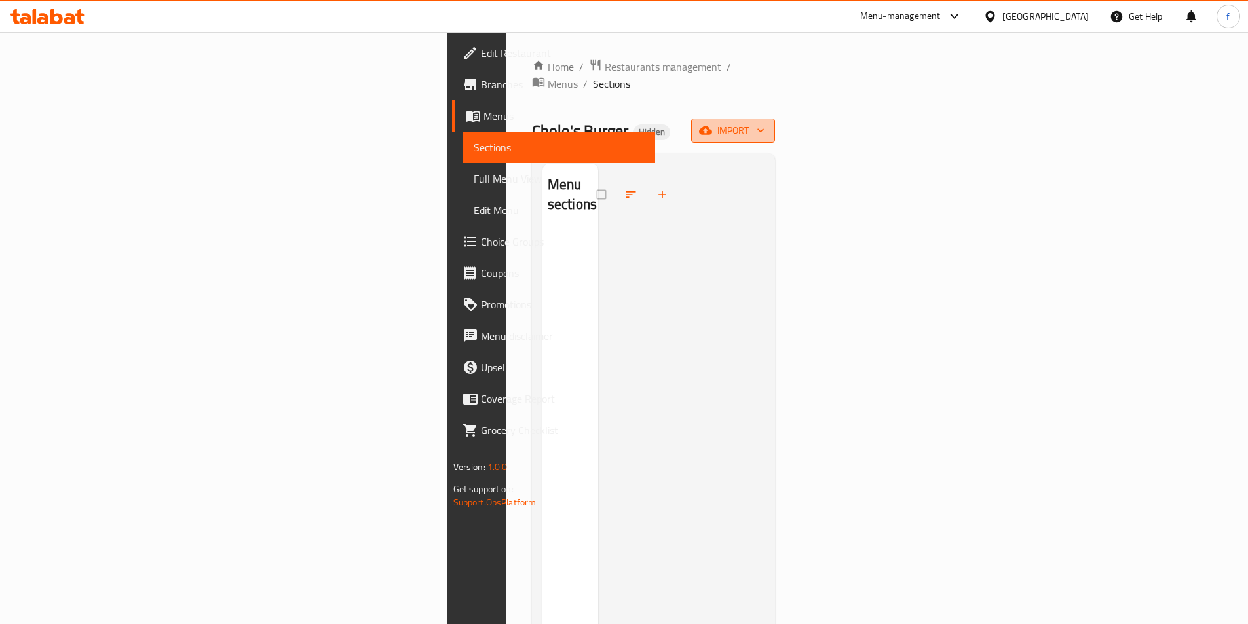
click at [764, 123] on span "import" at bounding box center [733, 131] width 63 height 16
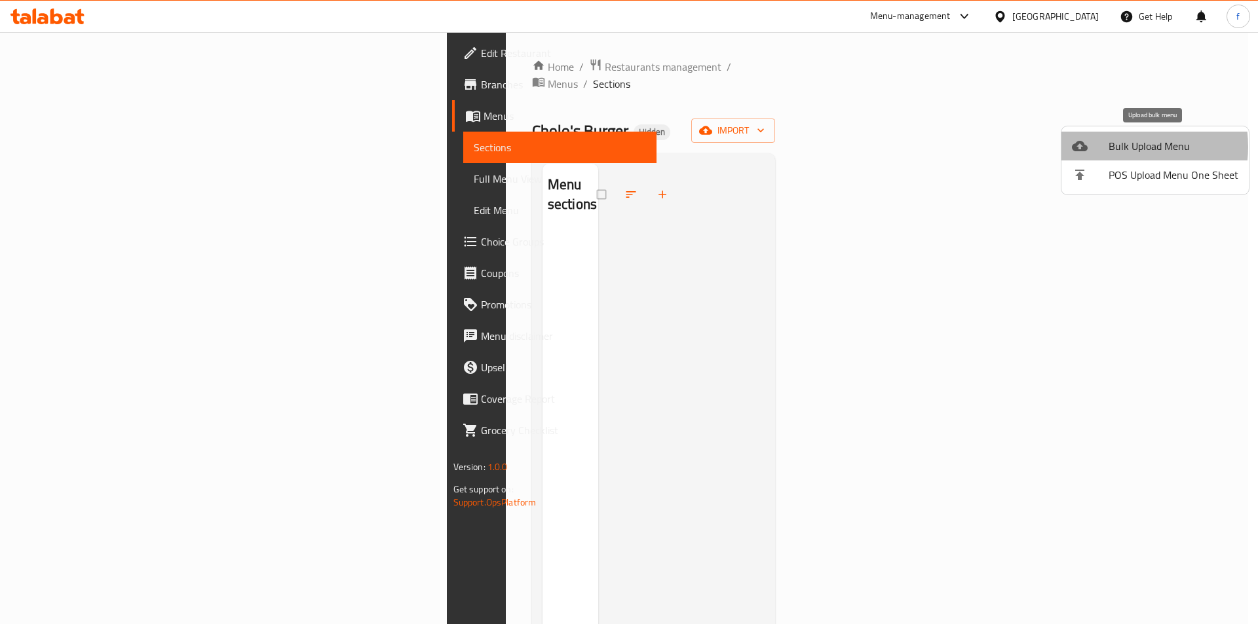
click at [1118, 147] on span "Bulk Upload Menu" at bounding box center [1173, 146] width 130 height 16
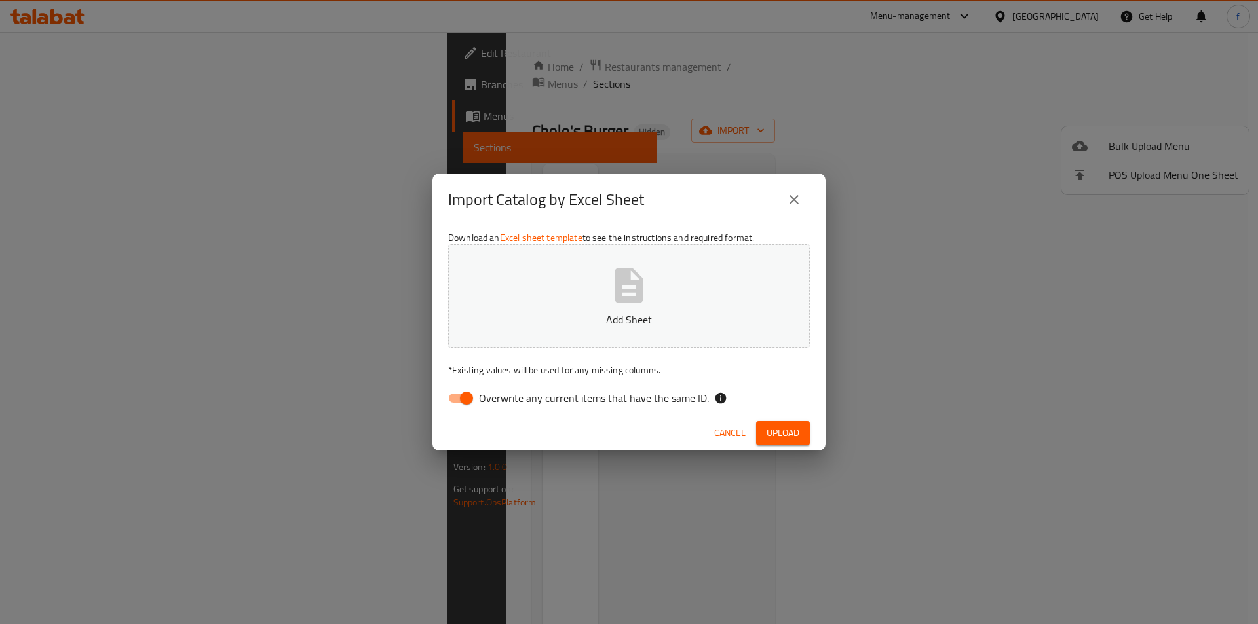
click at [529, 394] on span "Overwrite any current items that have the same ID." at bounding box center [594, 398] width 230 height 16
click at [504, 394] on input "Overwrite any current items that have the same ID." at bounding box center [466, 398] width 75 height 25
checkbox input "false"
click at [790, 434] on span "Upload" at bounding box center [782, 433] width 33 height 16
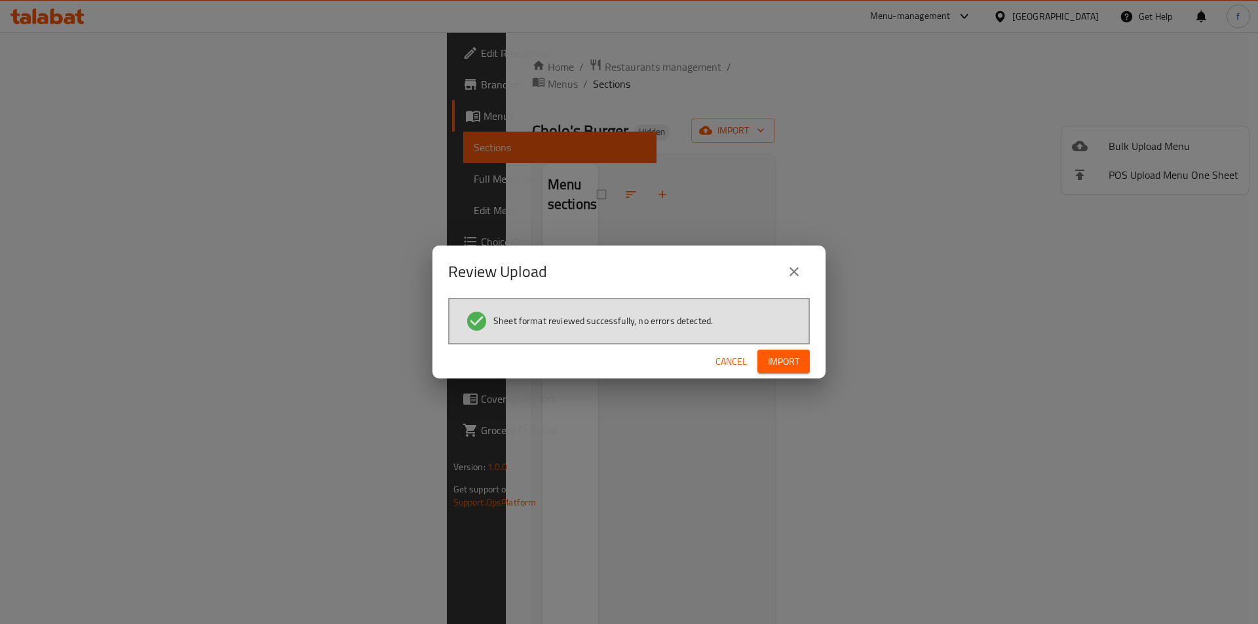
click at [797, 358] on span "Import" at bounding box center [783, 362] width 31 height 16
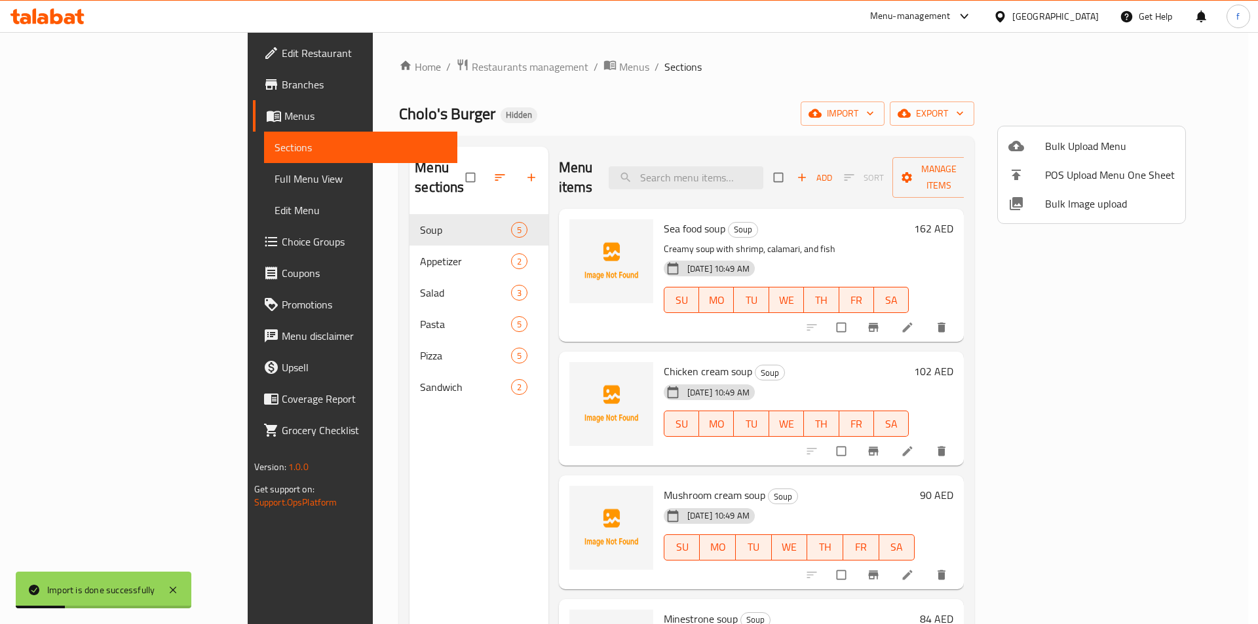
click at [64, 169] on div at bounding box center [629, 312] width 1258 height 624
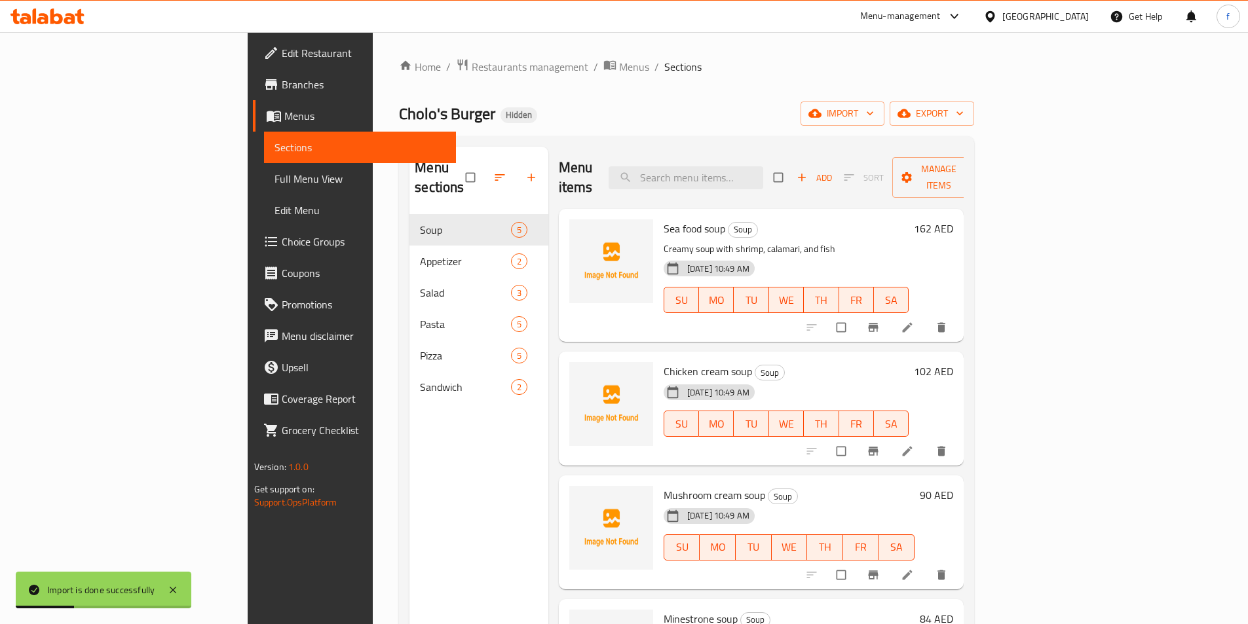
click at [274, 173] on span "Full Menu View" at bounding box center [359, 179] width 171 height 16
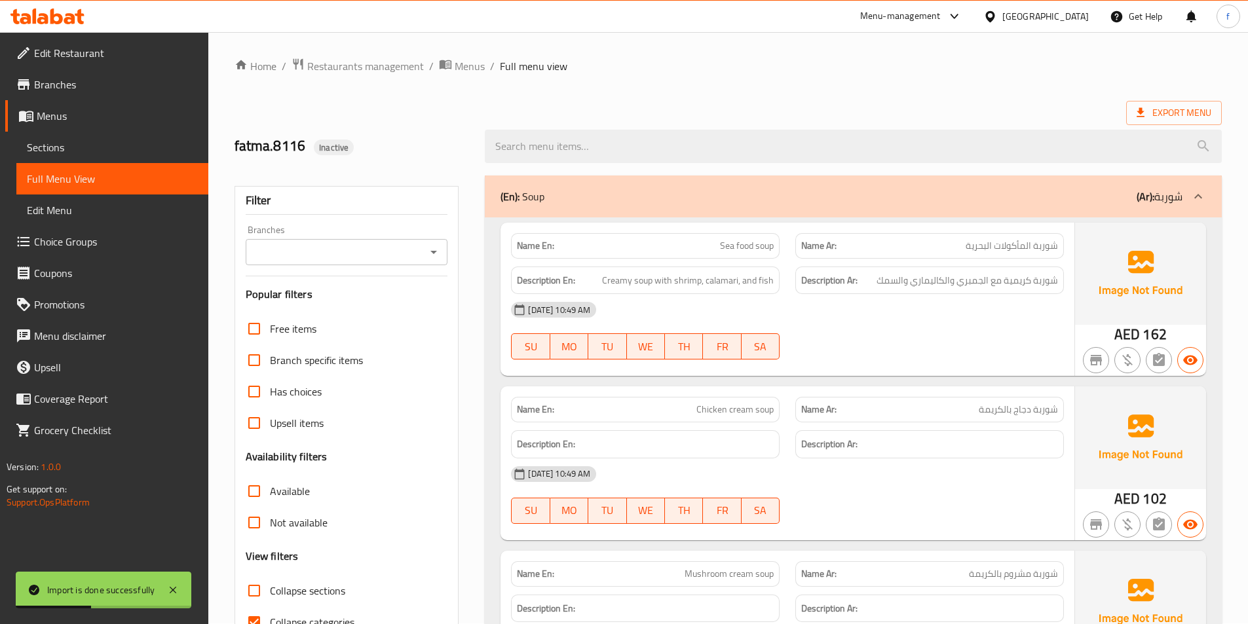
scroll to position [262, 0]
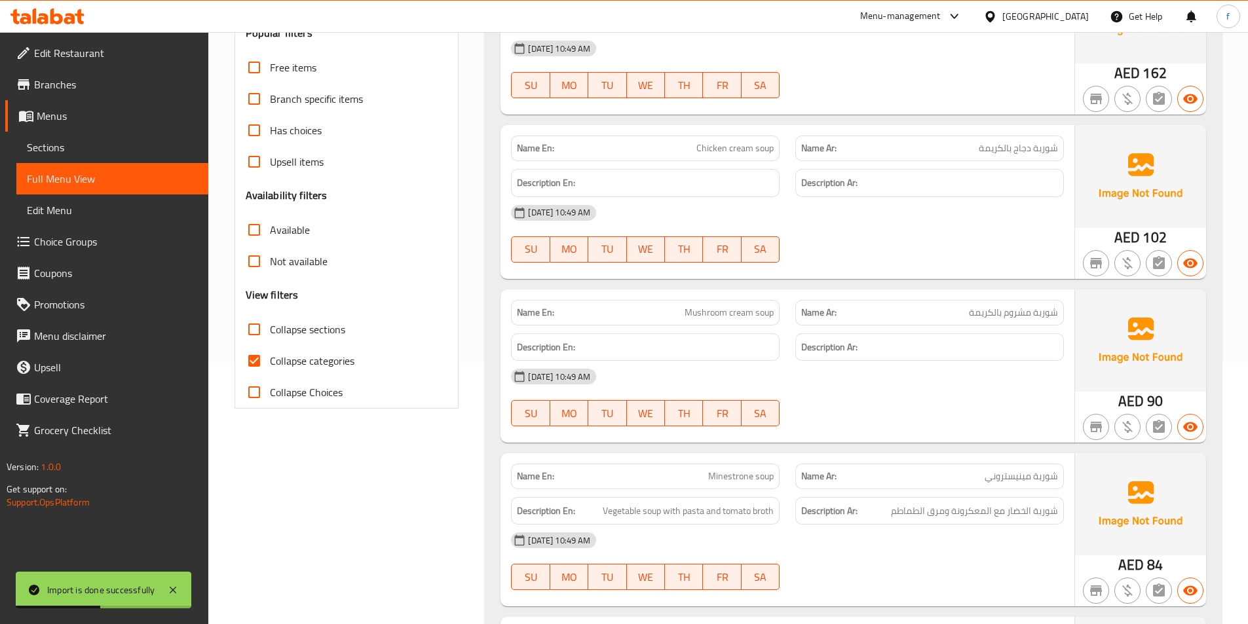
click at [337, 349] on label "Collapse categories" at bounding box center [296, 360] width 116 height 31
click at [270, 349] on input "Collapse categories" at bounding box center [253, 360] width 31 height 31
checkbox input "false"
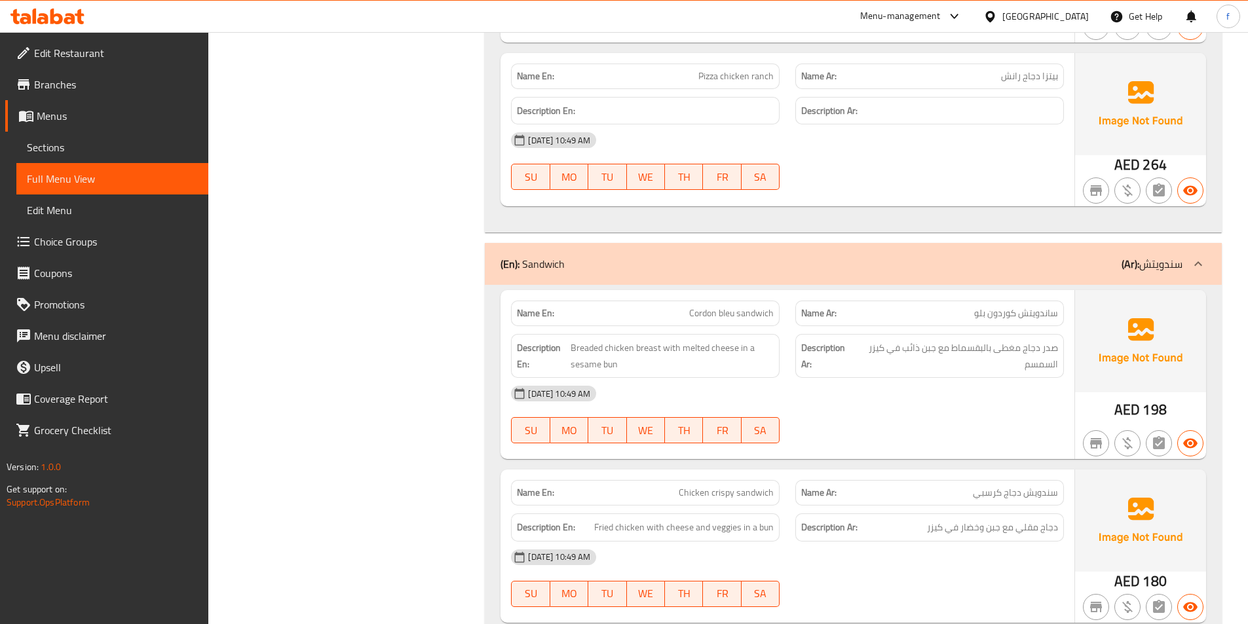
scroll to position [4163, 0]
